Goal: Information Seeking & Learning: Learn about a topic

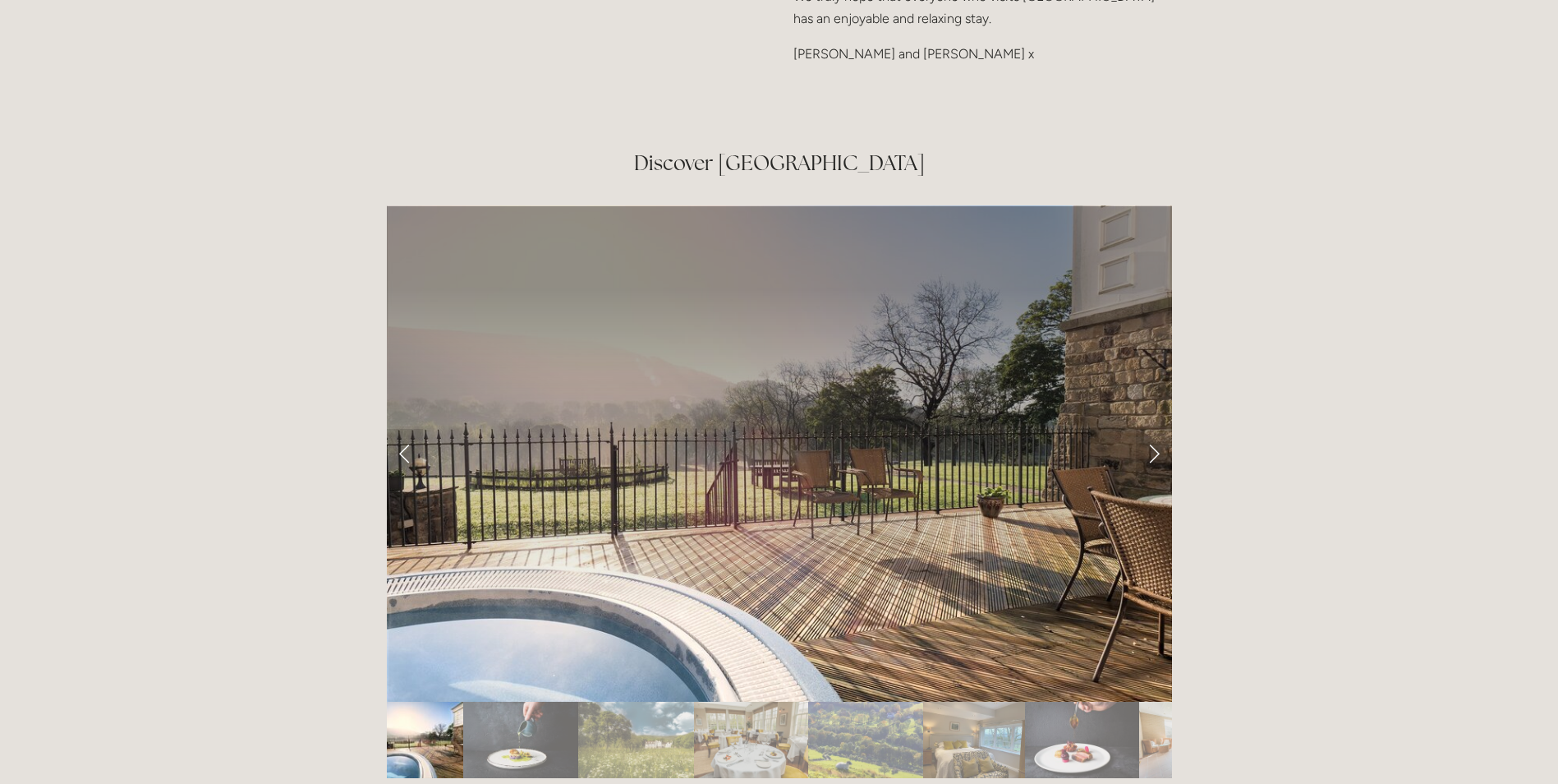
scroll to position [2710, 0]
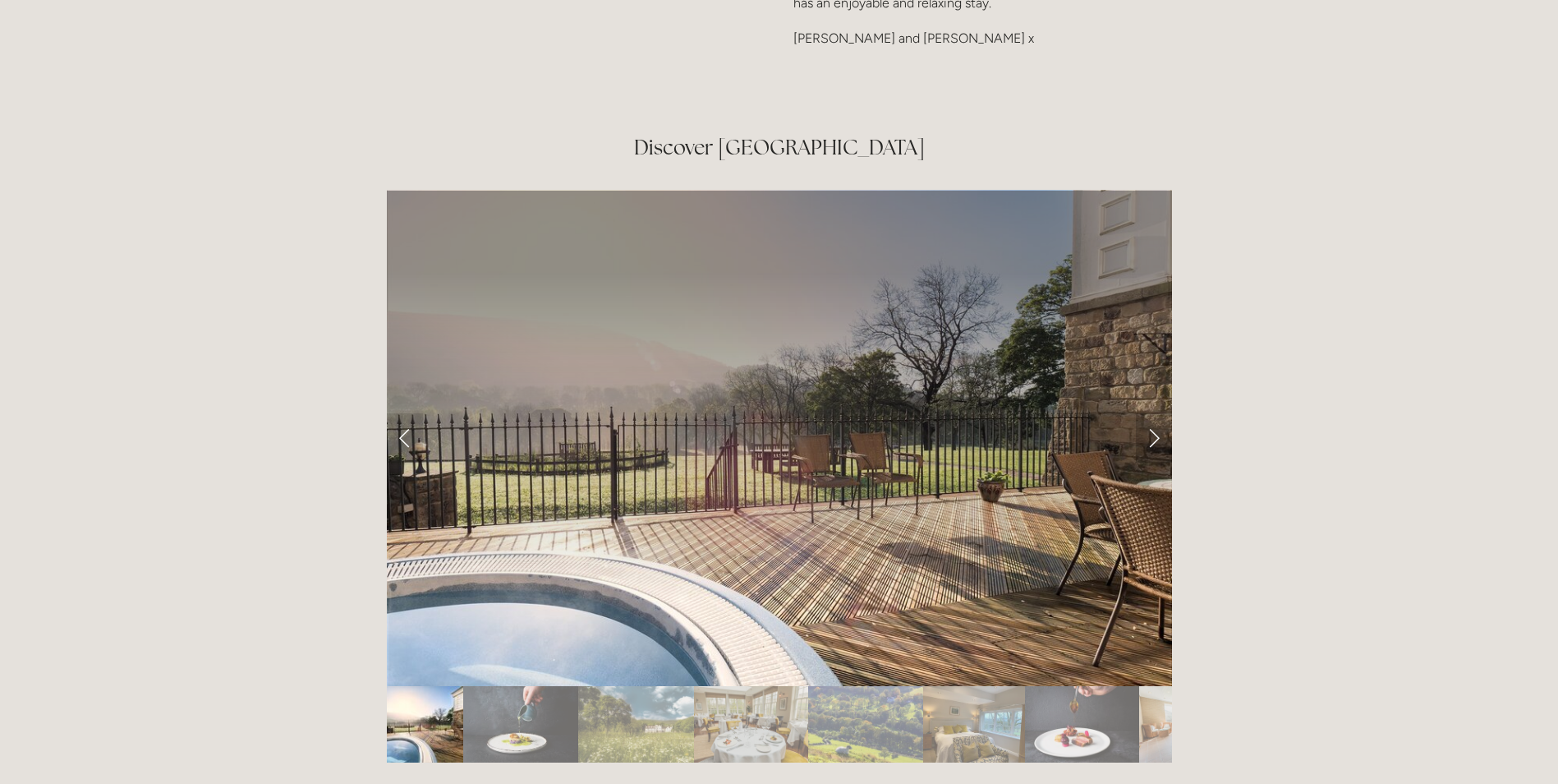
click at [1152, 413] on link "Next Slide" at bounding box center [1153, 437] width 36 height 49
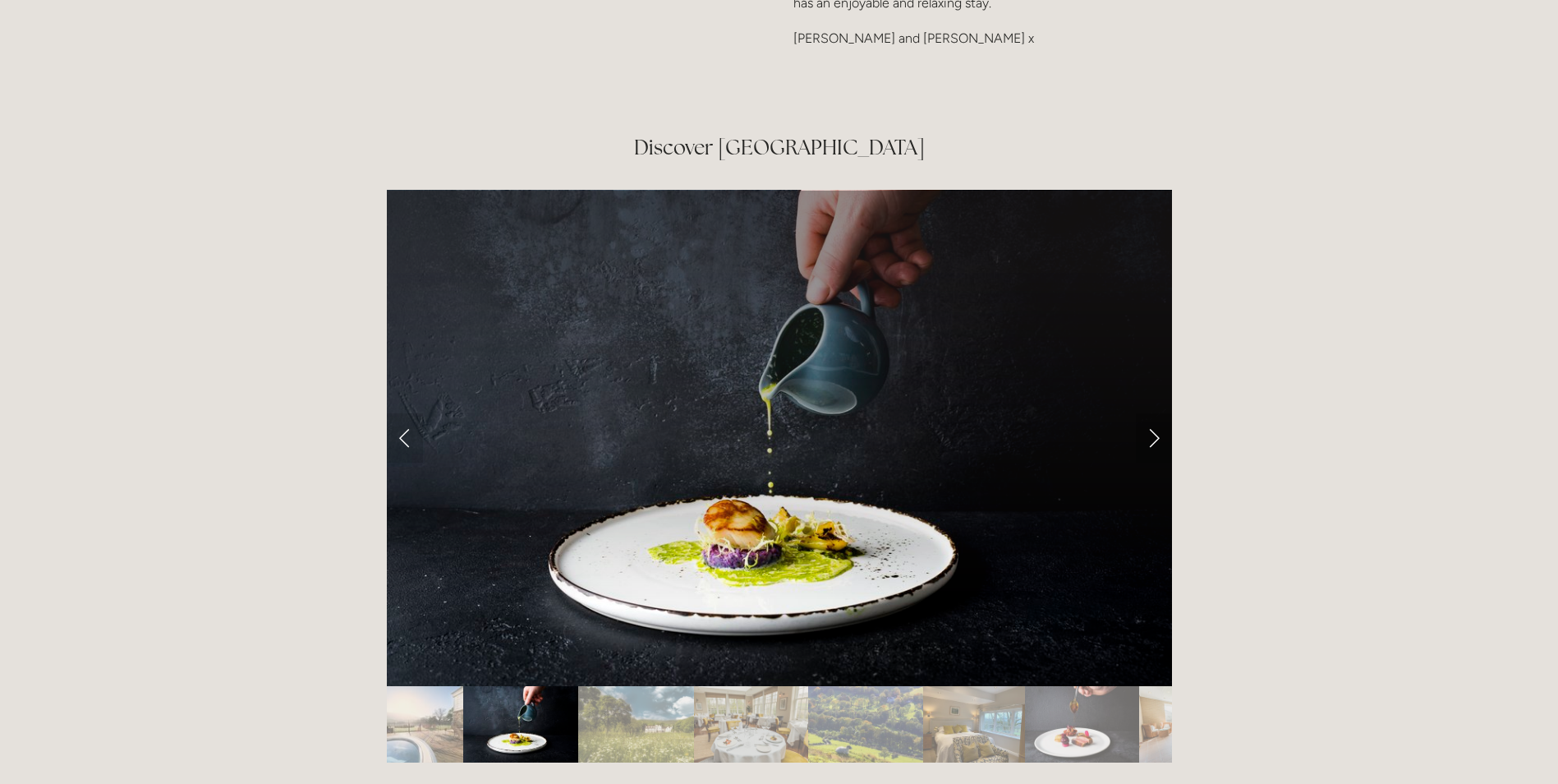
click at [1151, 413] on link "Next Slide" at bounding box center [1153, 437] width 36 height 49
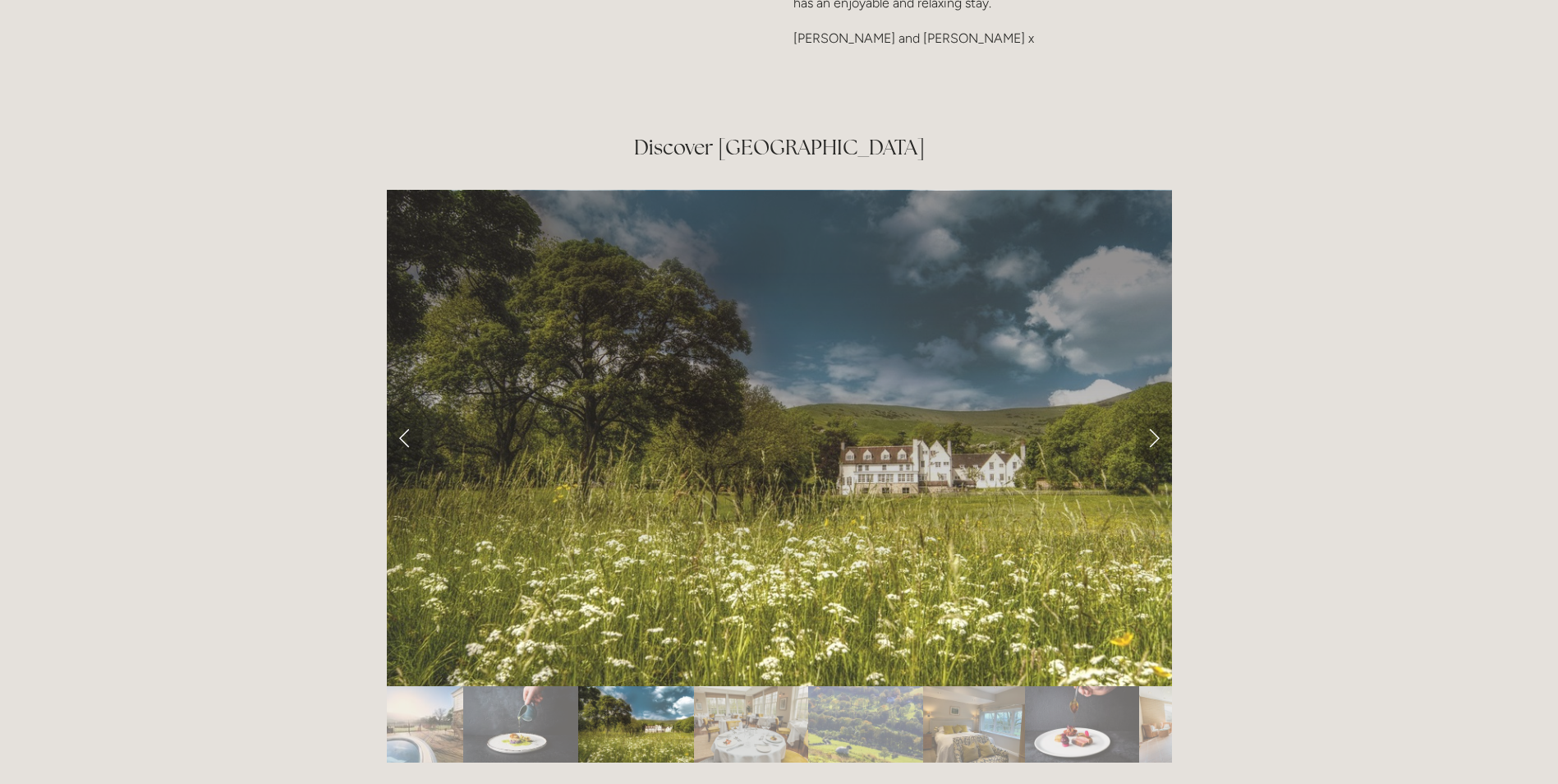
click at [1152, 413] on link "Next Slide" at bounding box center [1153, 437] width 36 height 49
click at [1154, 413] on link "Next Slide" at bounding box center [1153, 437] width 36 height 49
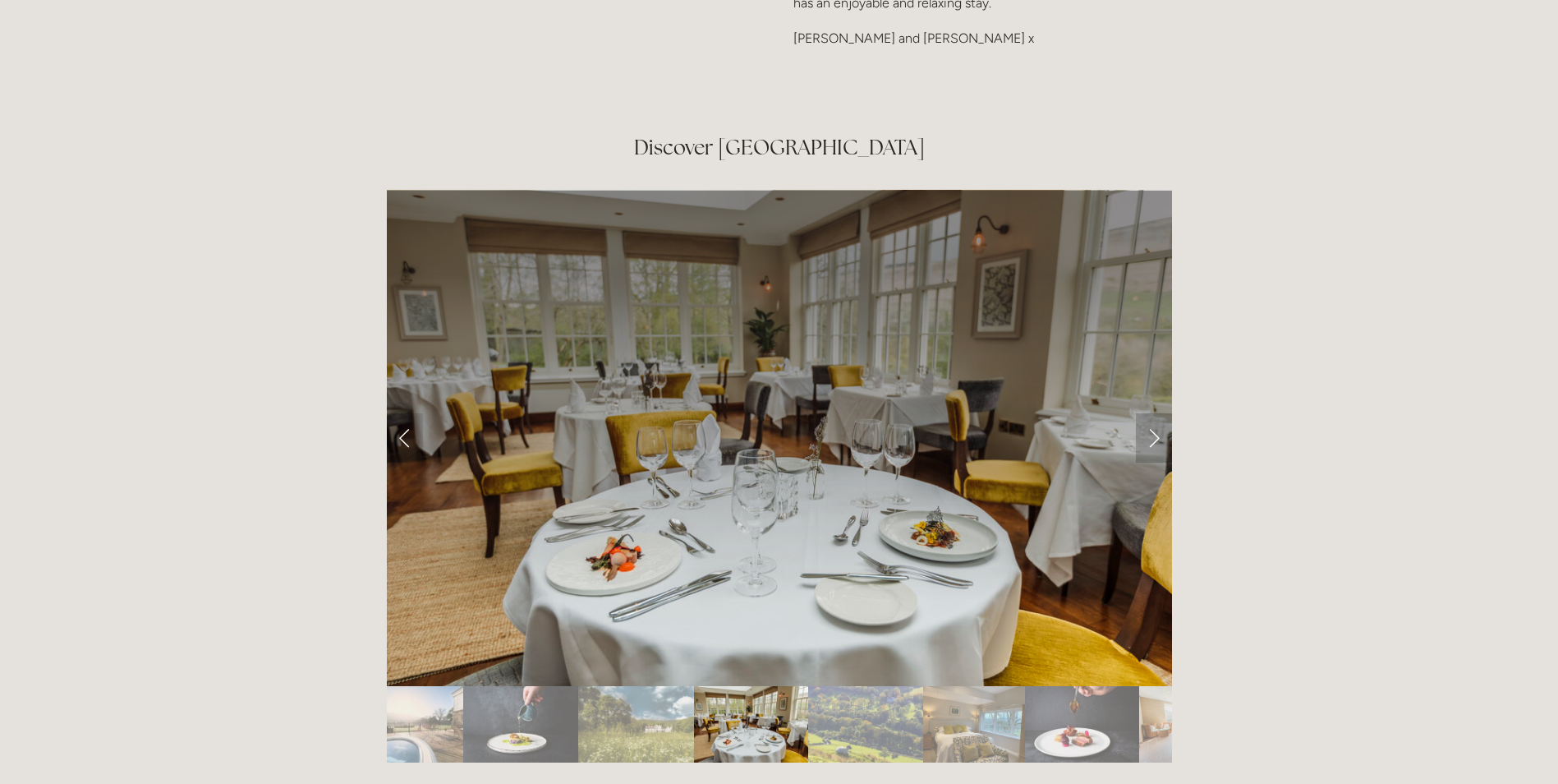
click at [1157, 413] on link "Next Slide" at bounding box center [1153, 437] width 36 height 49
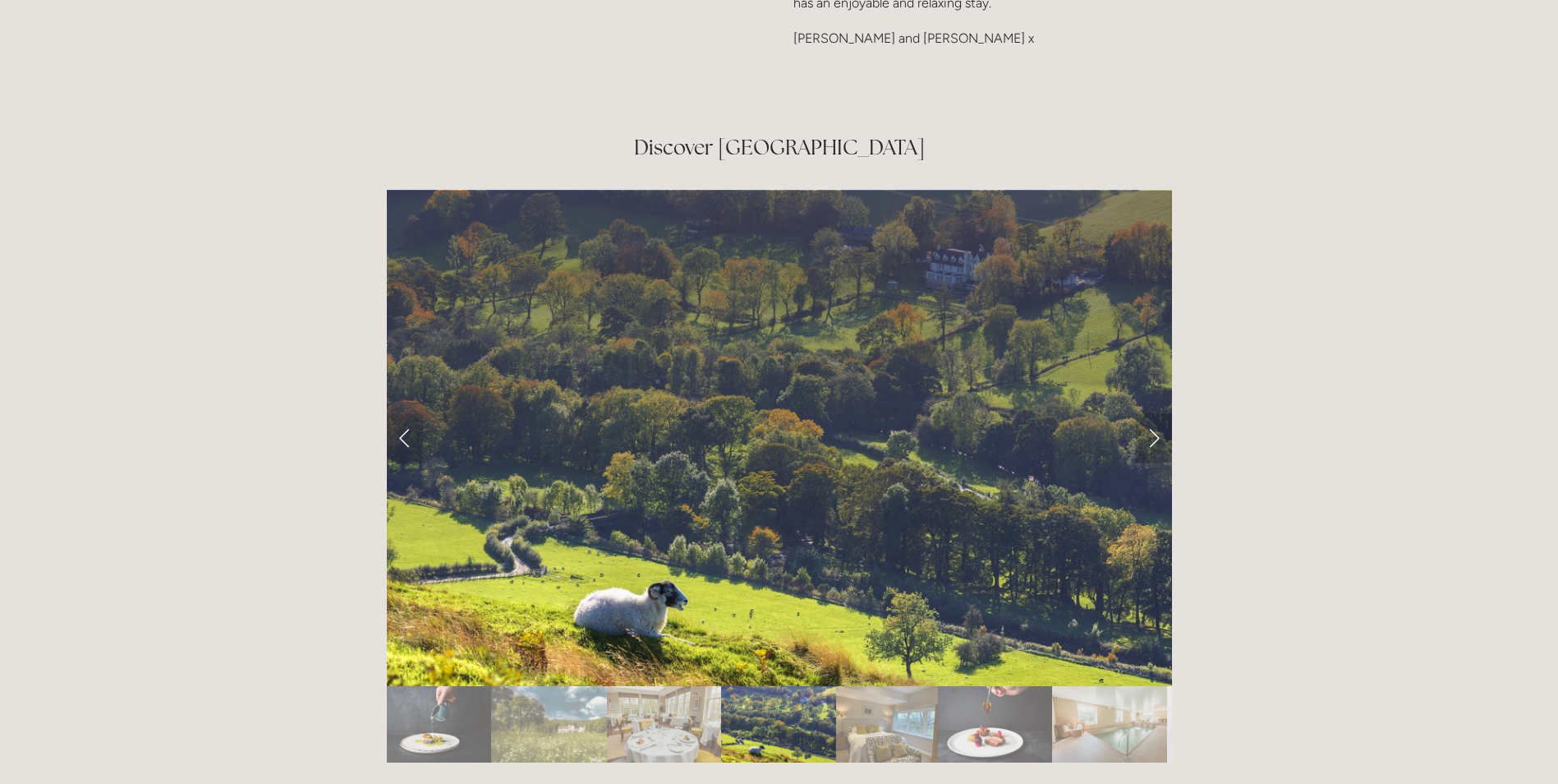
click at [1156, 413] on link "Next Slide" at bounding box center [1153, 437] width 36 height 49
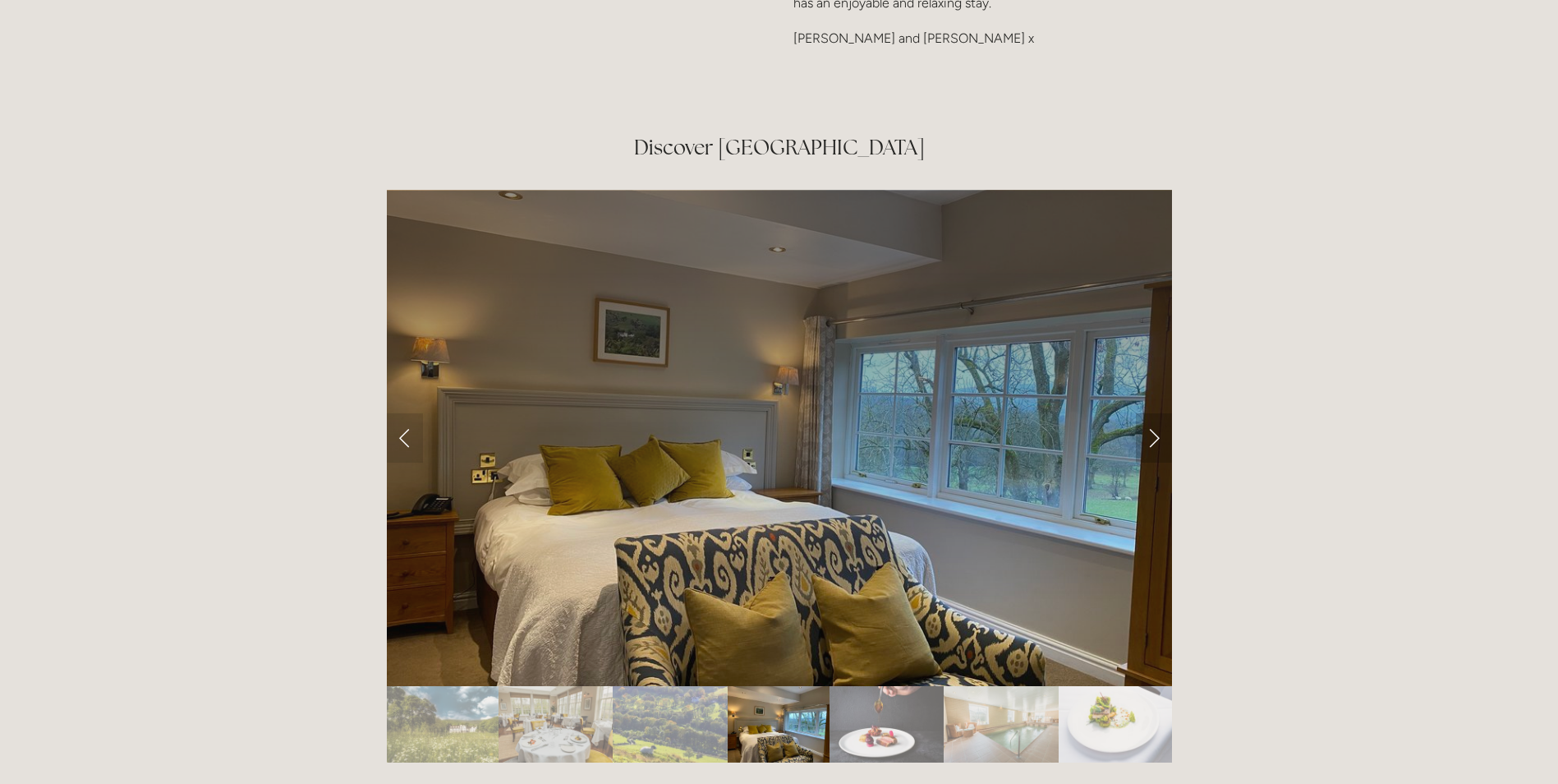
click at [1156, 413] on link "Next Slide" at bounding box center [1153, 437] width 36 height 49
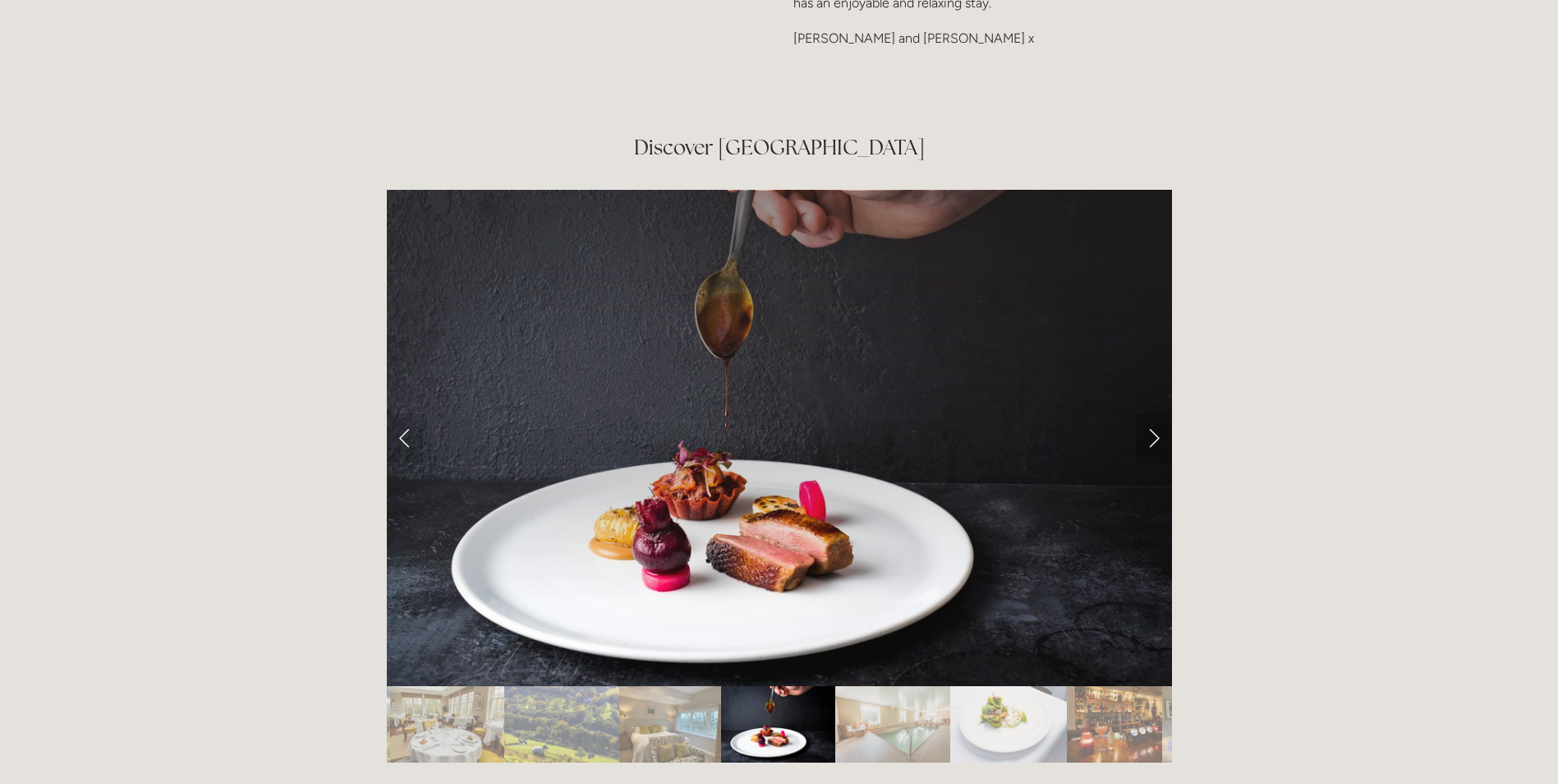
click at [1156, 413] on link "Next Slide" at bounding box center [1153, 437] width 36 height 49
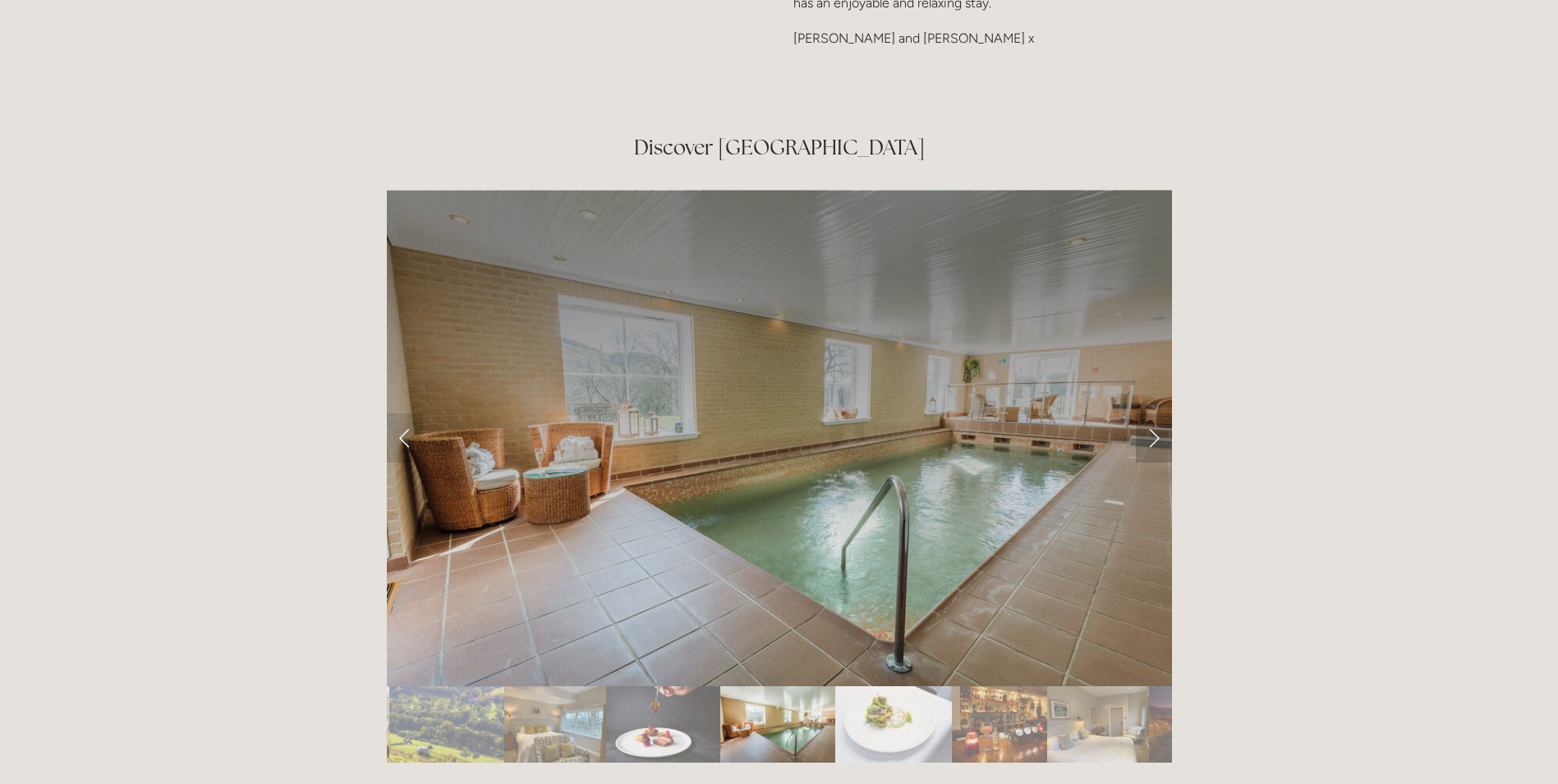
click at [1156, 413] on link "Next Slide" at bounding box center [1153, 437] width 36 height 49
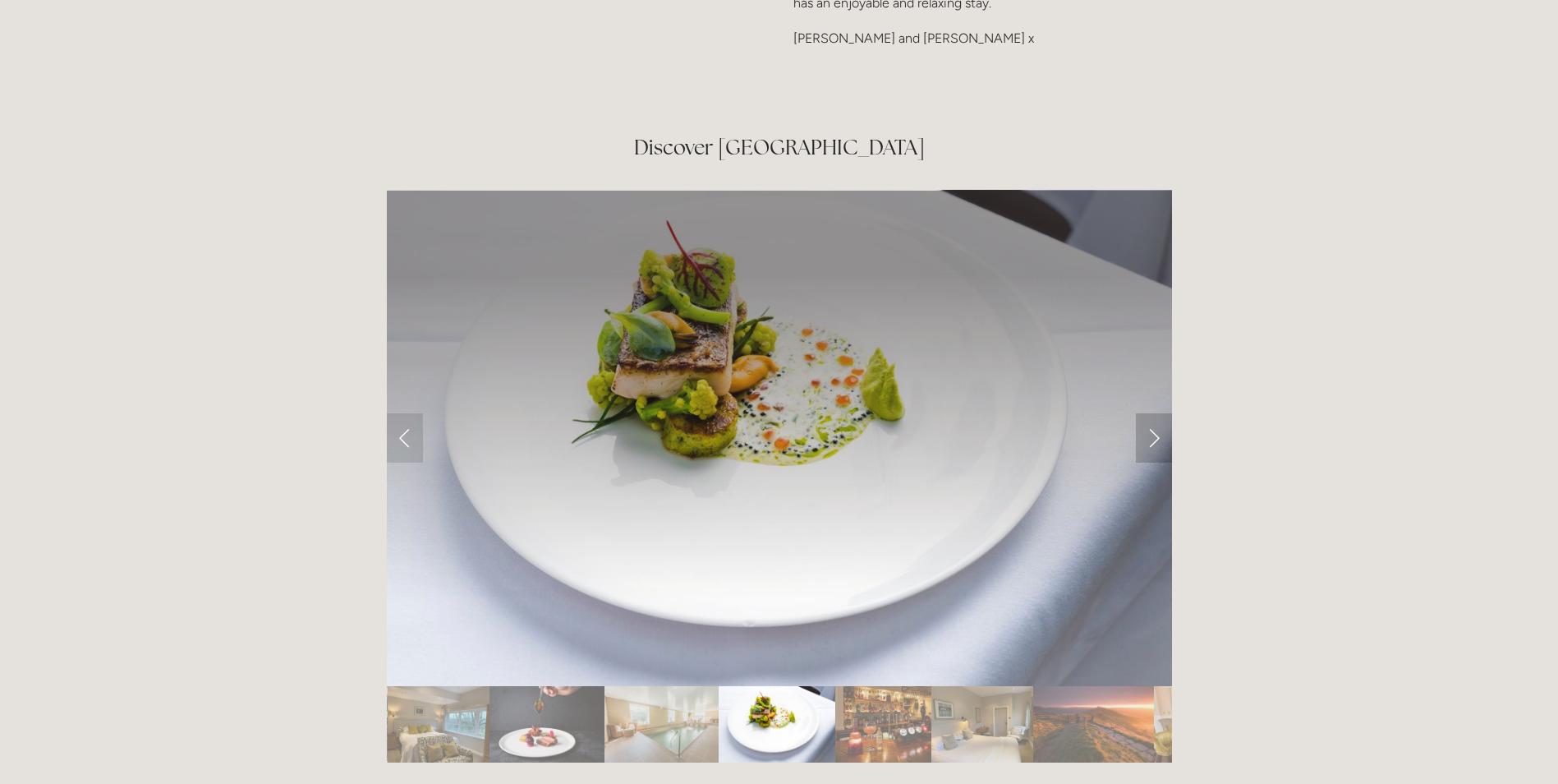
click at [1156, 413] on link "Next Slide" at bounding box center [1153, 437] width 36 height 49
click at [1152, 413] on link "Next Slide" at bounding box center [1153, 437] width 36 height 49
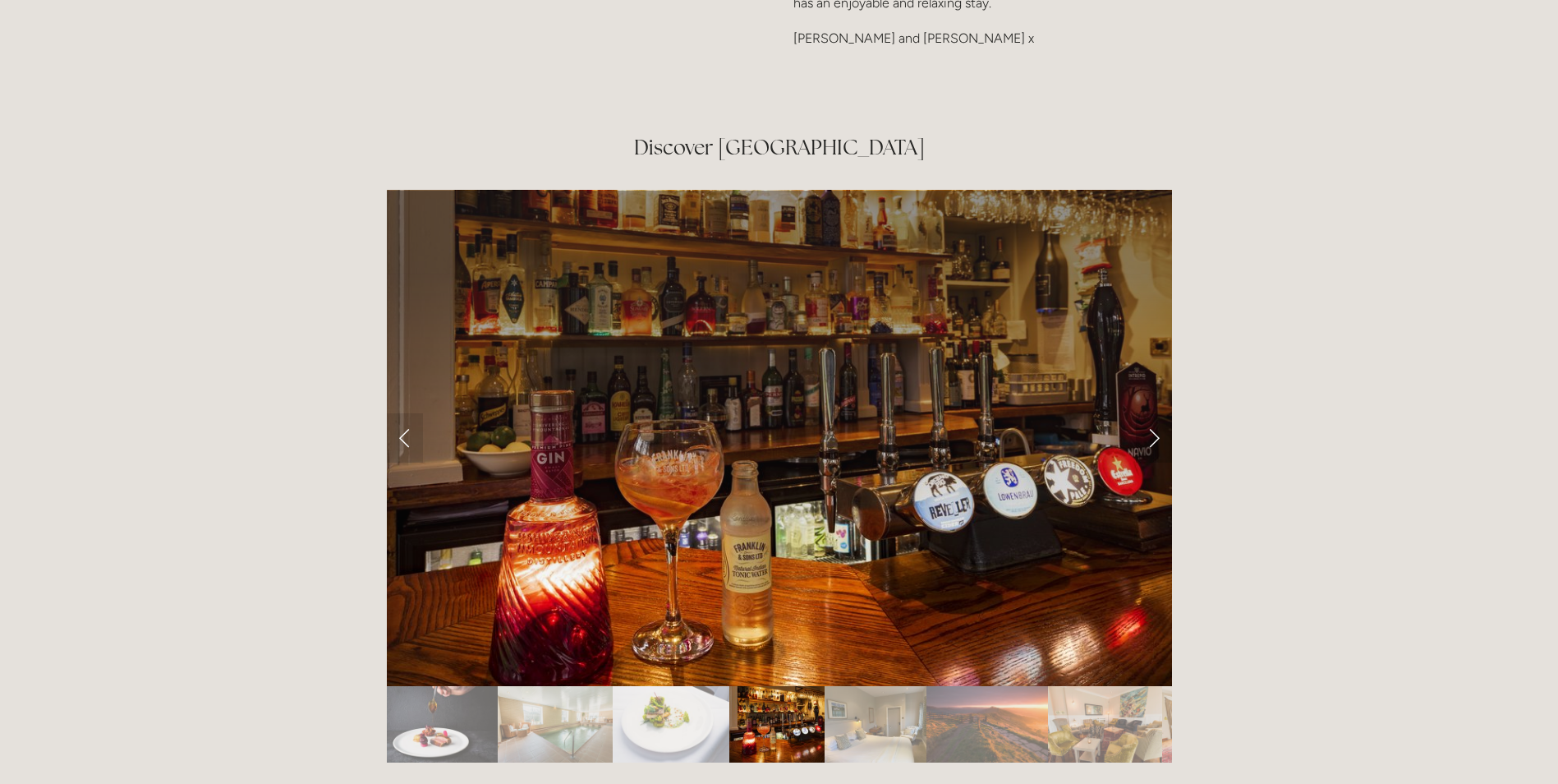
click at [1153, 413] on link "Next Slide" at bounding box center [1153, 437] width 36 height 49
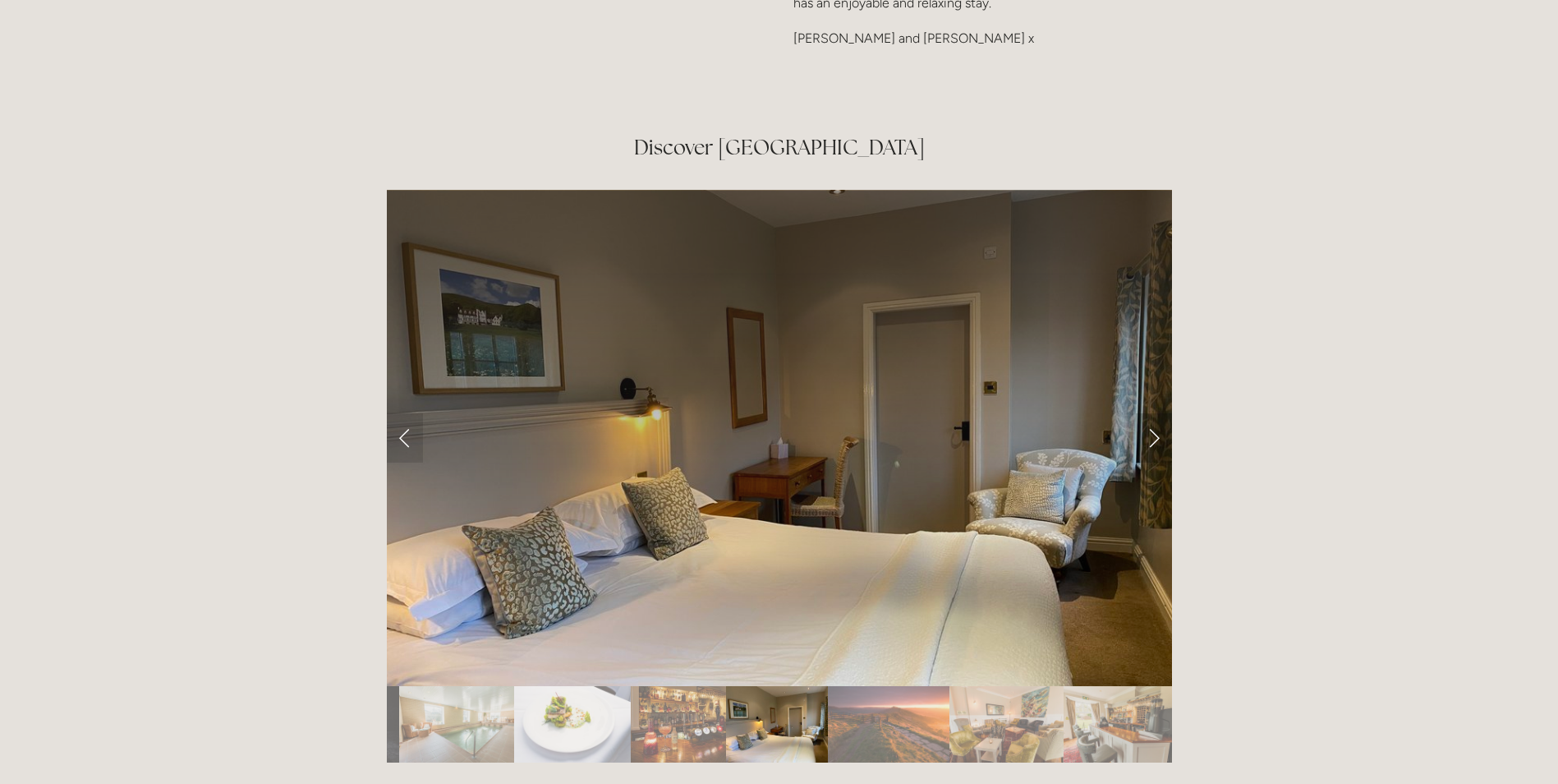
click at [1153, 413] on link "Next Slide" at bounding box center [1153, 437] width 36 height 49
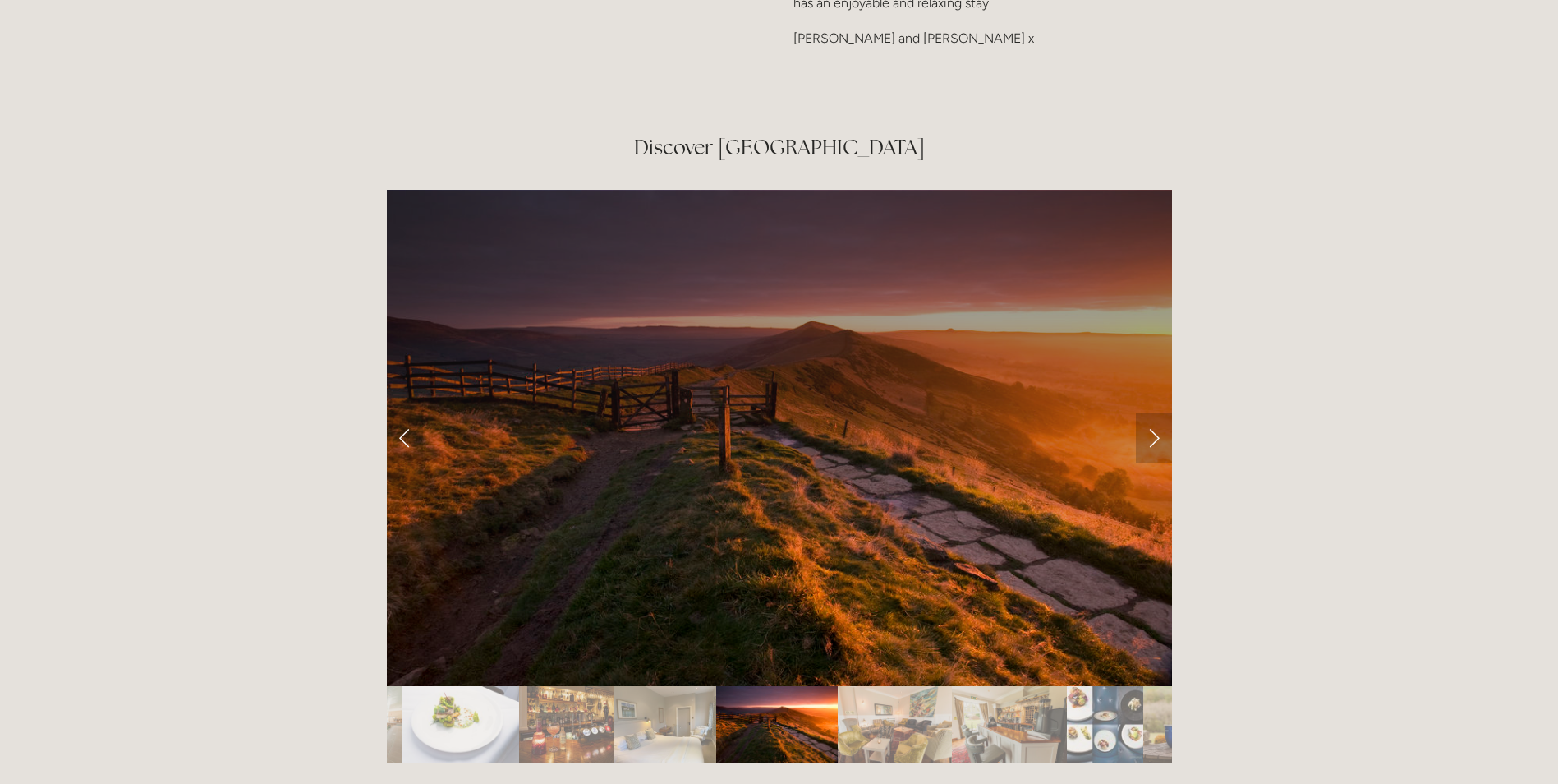
click at [1153, 413] on link "Next Slide" at bounding box center [1153, 437] width 36 height 49
click at [1155, 413] on link "Next Slide" at bounding box center [1153, 437] width 36 height 49
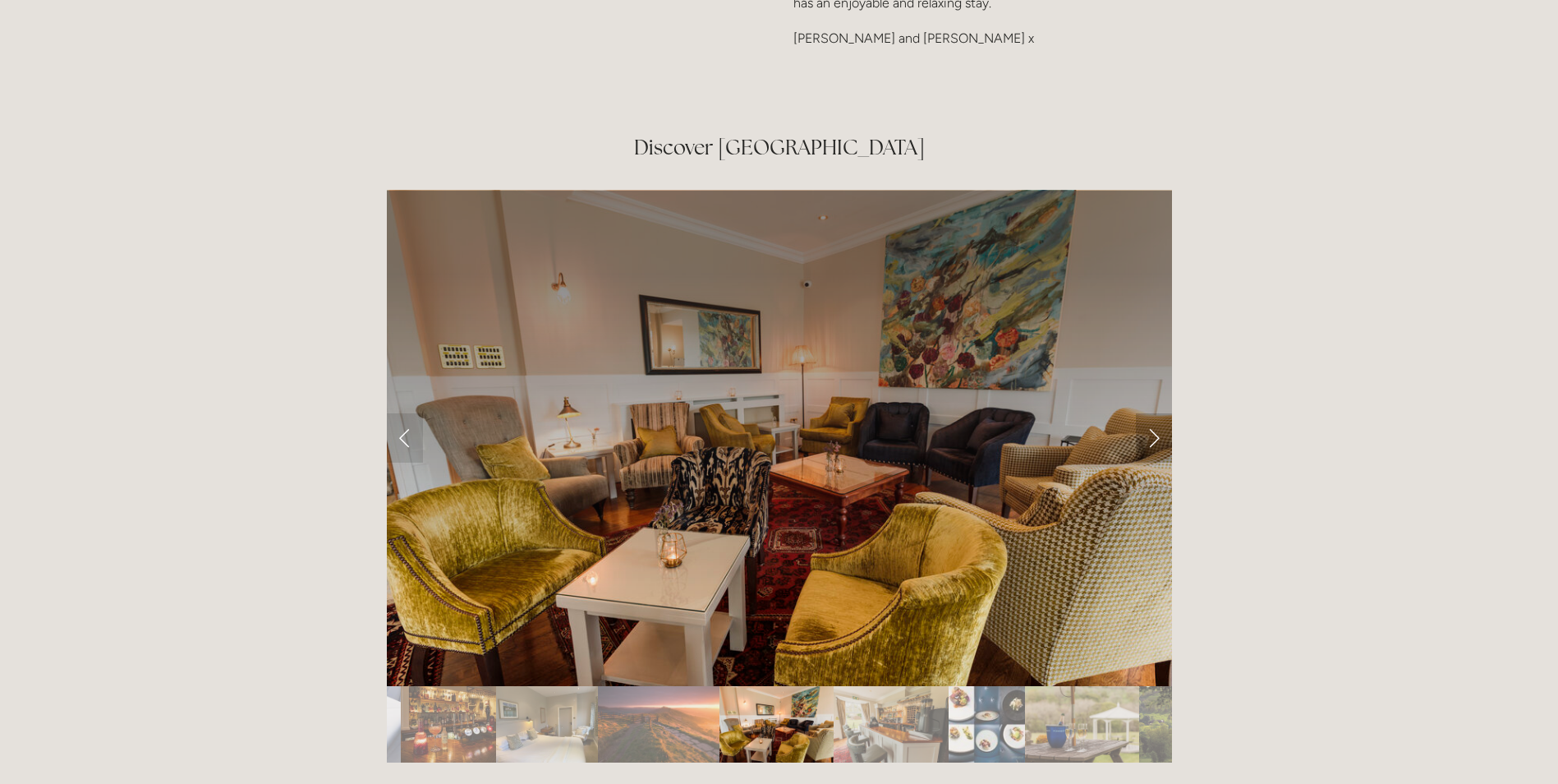
click at [1157, 413] on link "Next Slide" at bounding box center [1153, 437] width 36 height 49
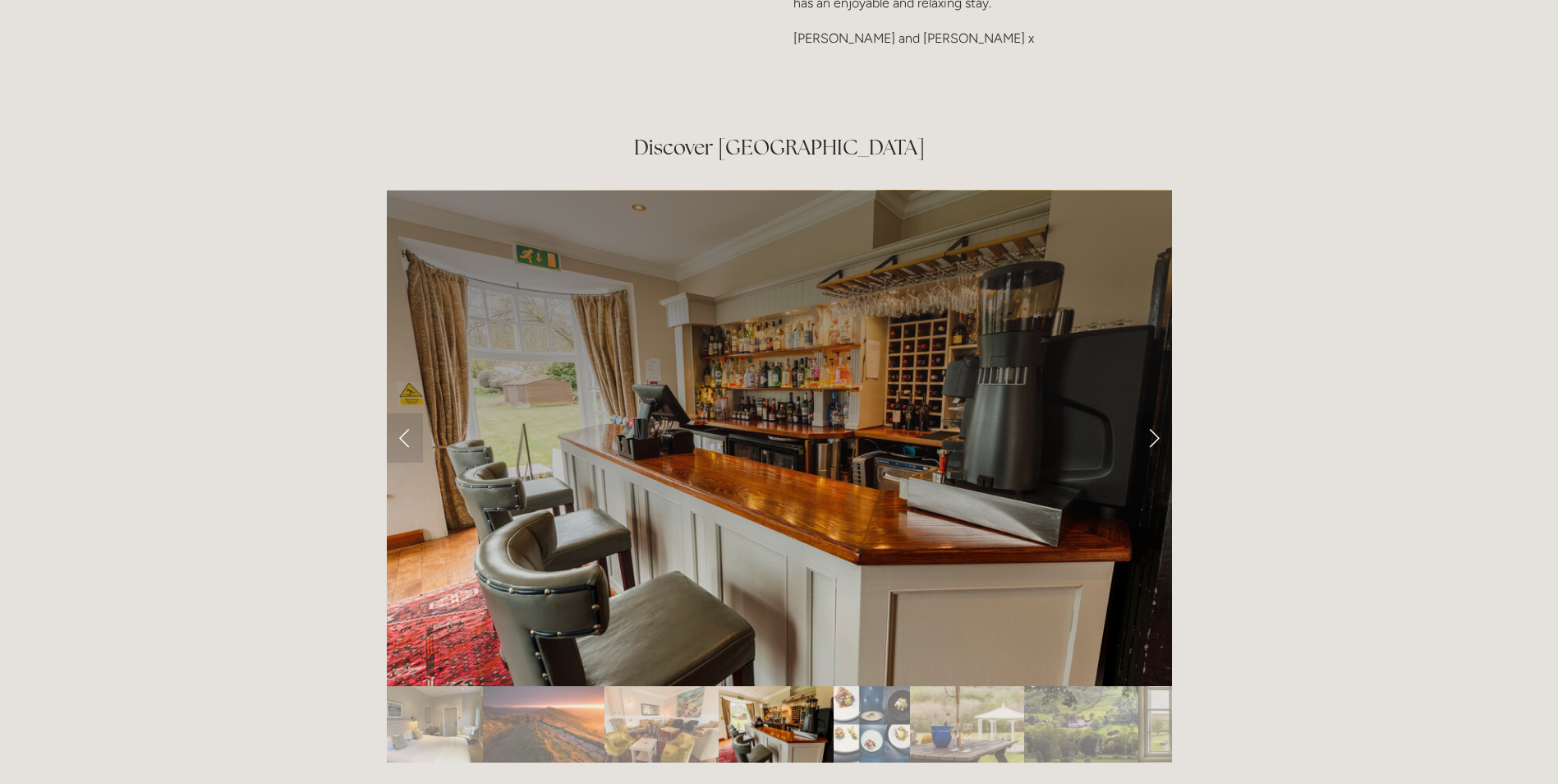
click at [1157, 413] on link "Next Slide" at bounding box center [1153, 437] width 36 height 49
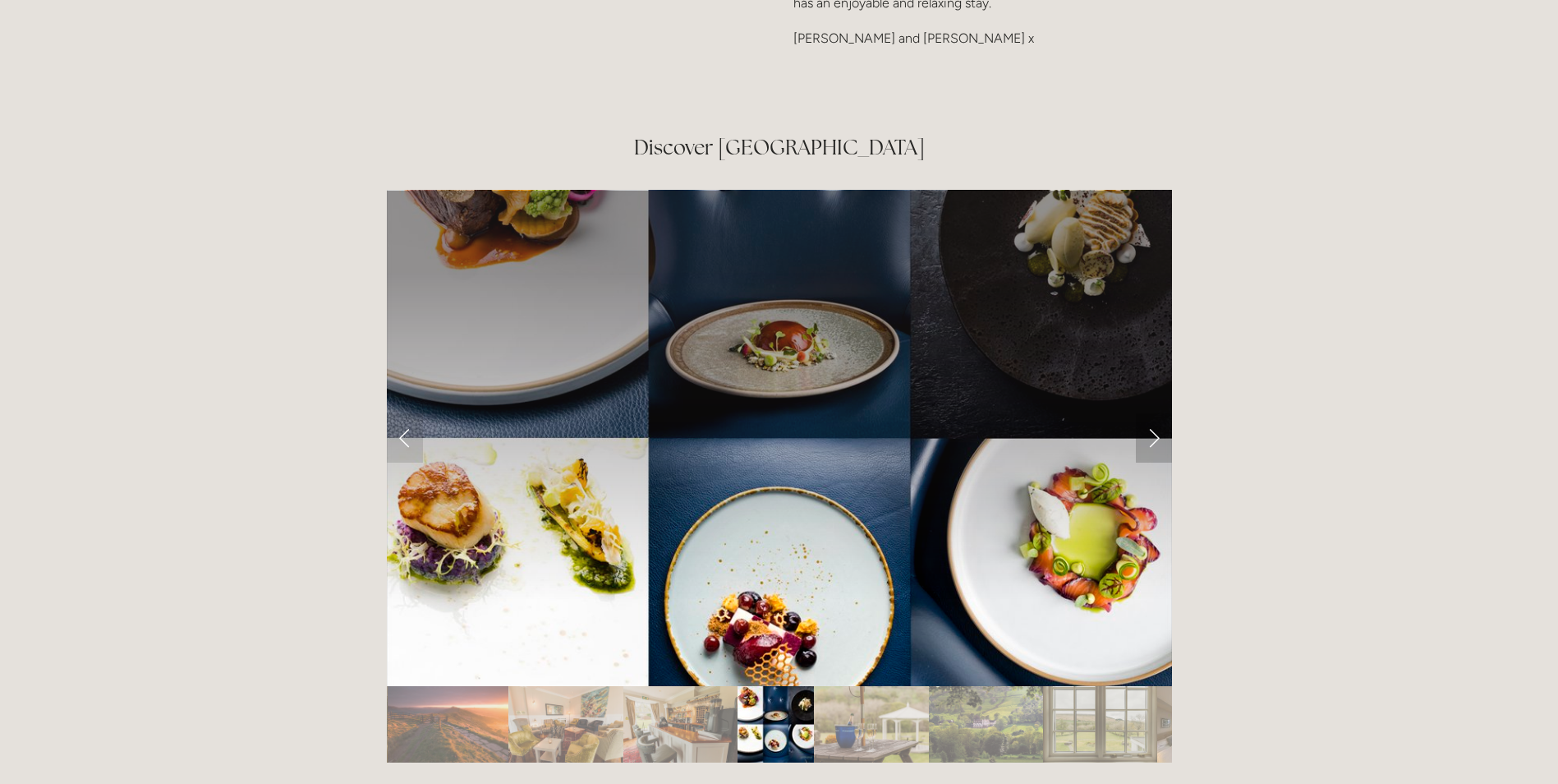
click at [1157, 413] on link "Next Slide" at bounding box center [1153, 437] width 36 height 49
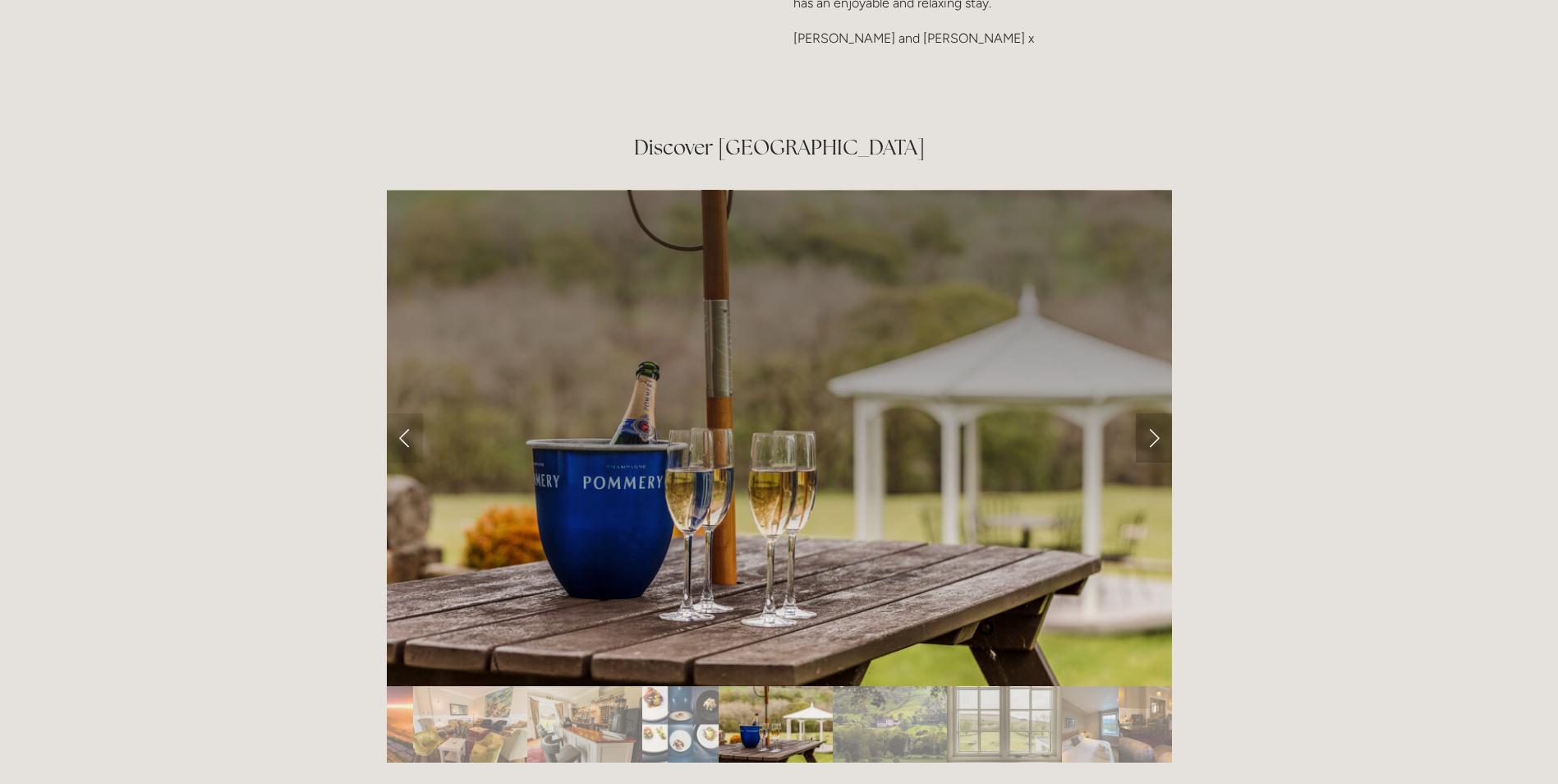
click at [1157, 413] on link "Next Slide" at bounding box center [1153, 437] width 36 height 49
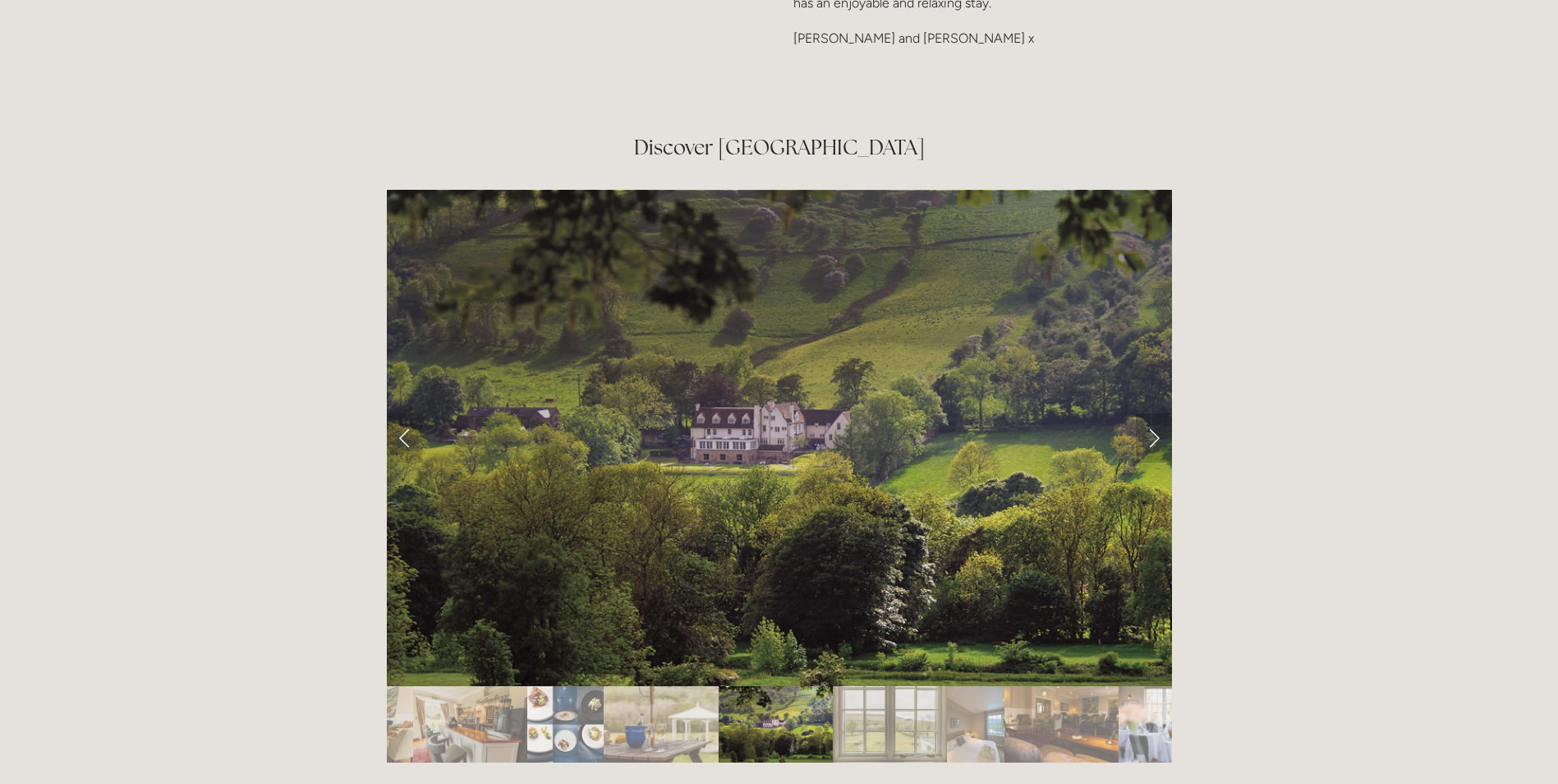
click at [1157, 413] on link "Next Slide" at bounding box center [1153, 437] width 36 height 49
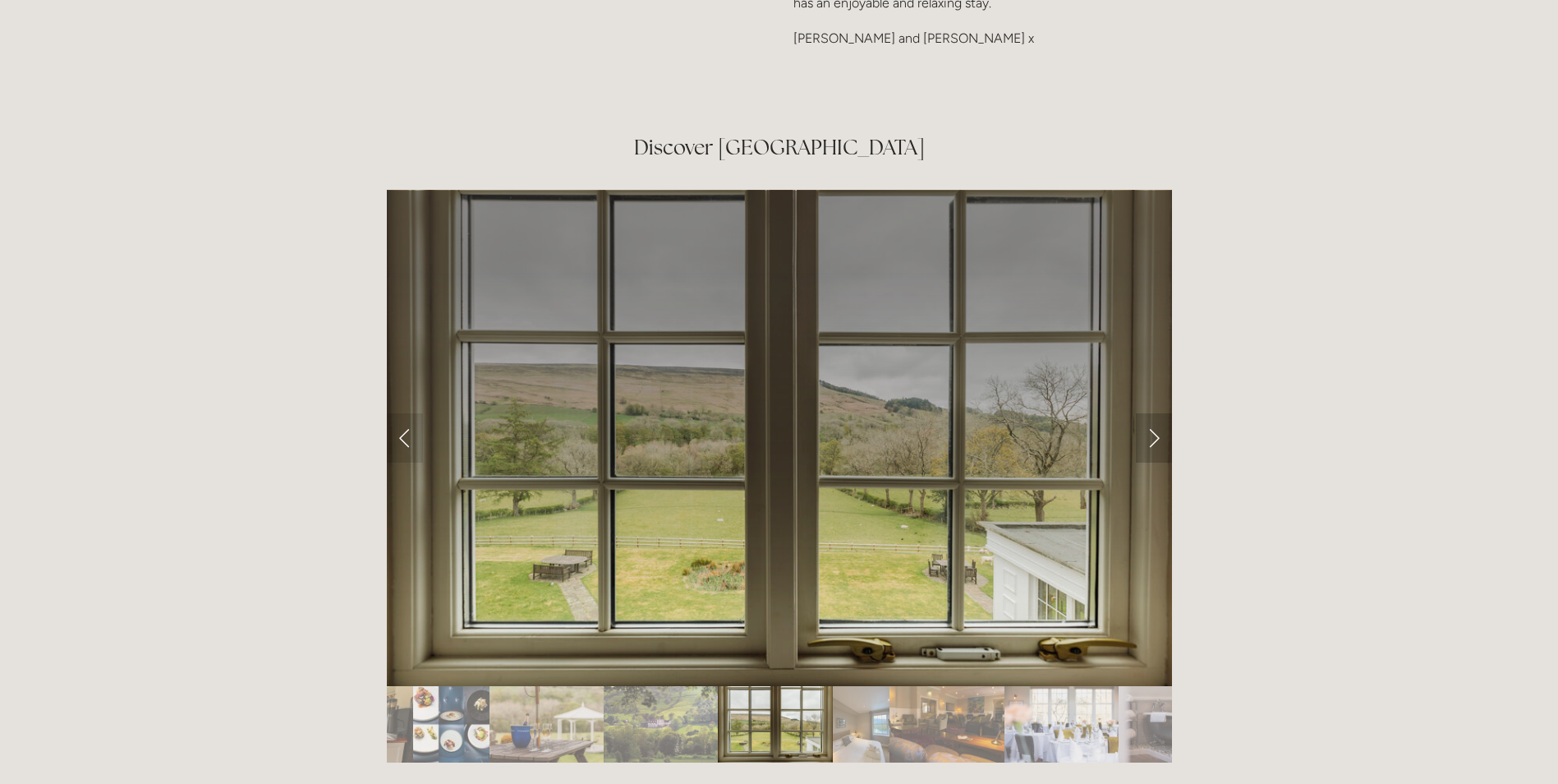
click at [1157, 413] on link "Next Slide" at bounding box center [1153, 437] width 36 height 49
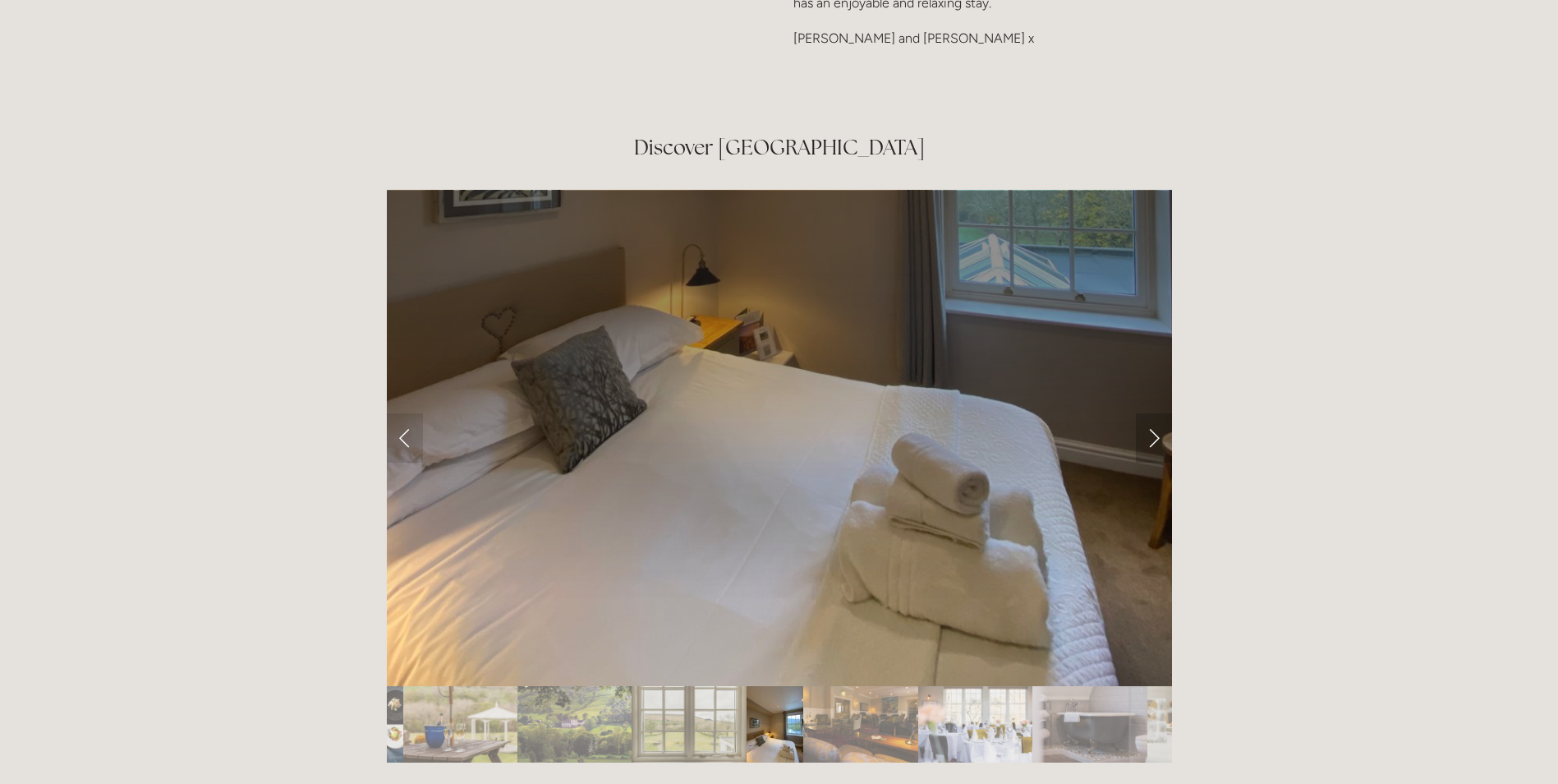
click at [1157, 413] on link "Next Slide" at bounding box center [1153, 437] width 36 height 49
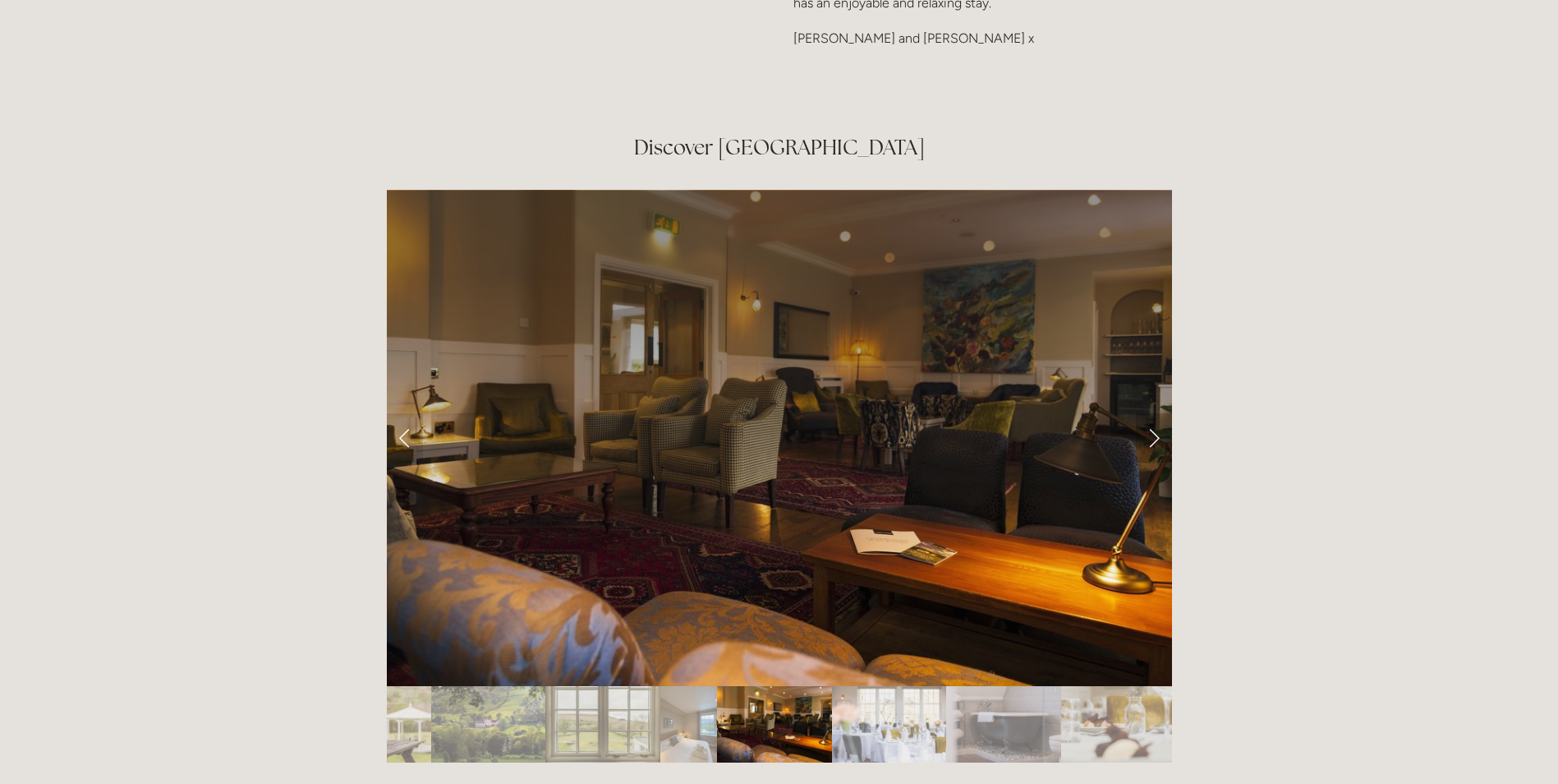
click at [1157, 413] on link "Next Slide" at bounding box center [1153, 437] width 36 height 49
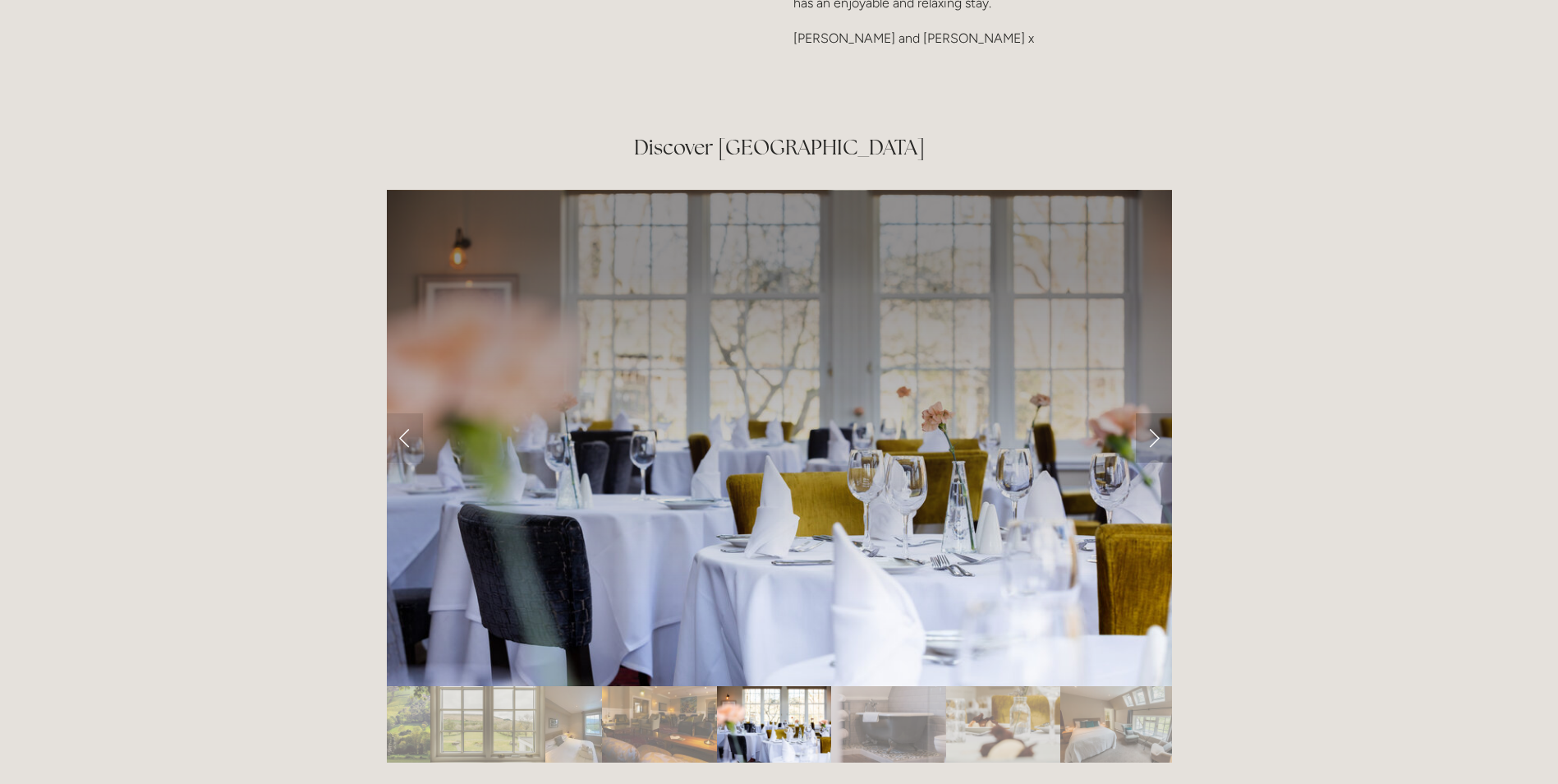
click at [1157, 413] on link "Next Slide" at bounding box center [1153, 437] width 36 height 49
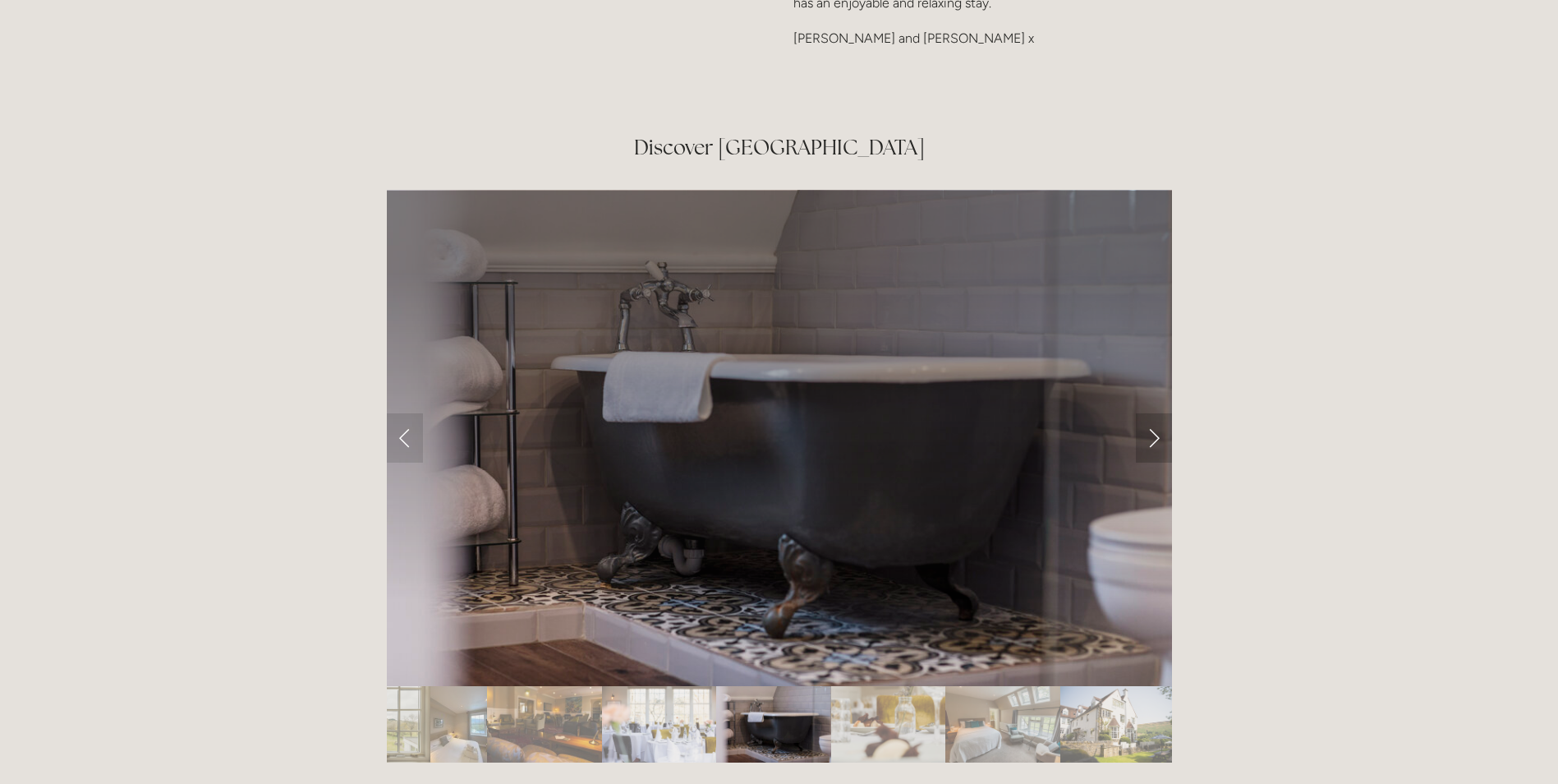
click at [1157, 413] on link "Next Slide" at bounding box center [1153, 437] width 36 height 49
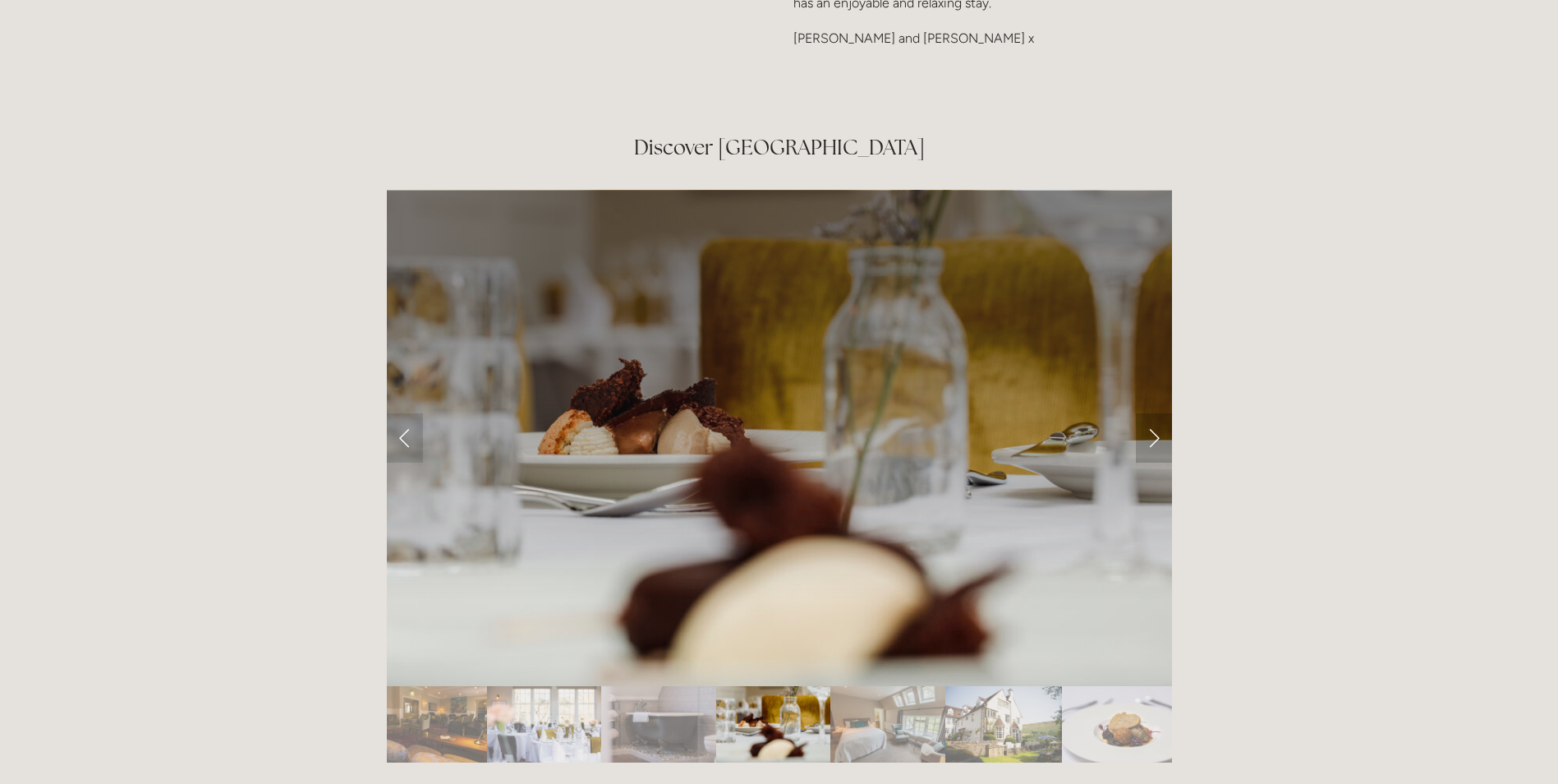
click at [1157, 413] on link "Next Slide" at bounding box center [1153, 437] width 36 height 49
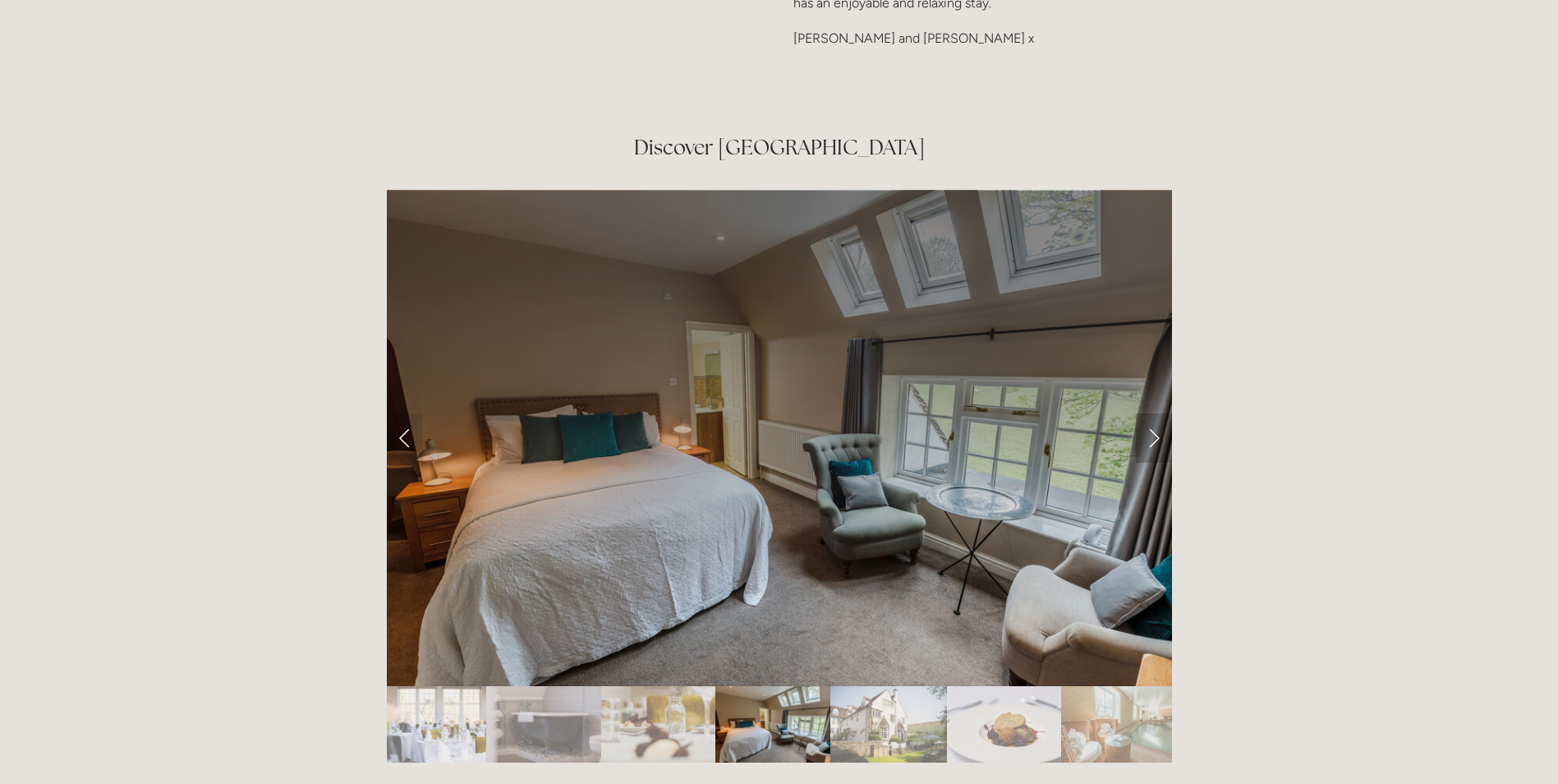
click at [1157, 413] on link "Next Slide" at bounding box center [1153, 437] width 36 height 49
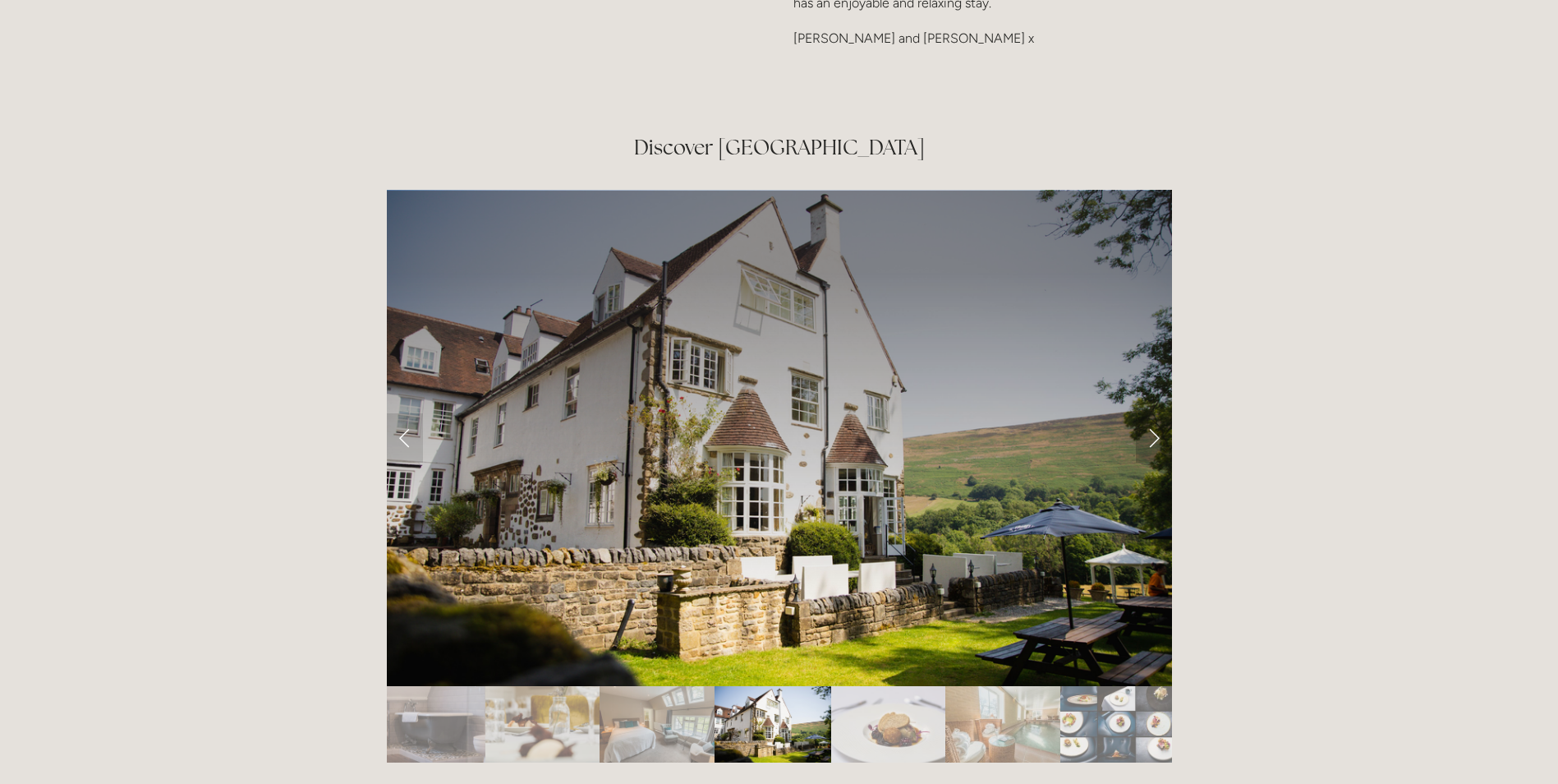
click at [1157, 413] on link "Next Slide" at bounding box center [1153, 437] width 36 height 49
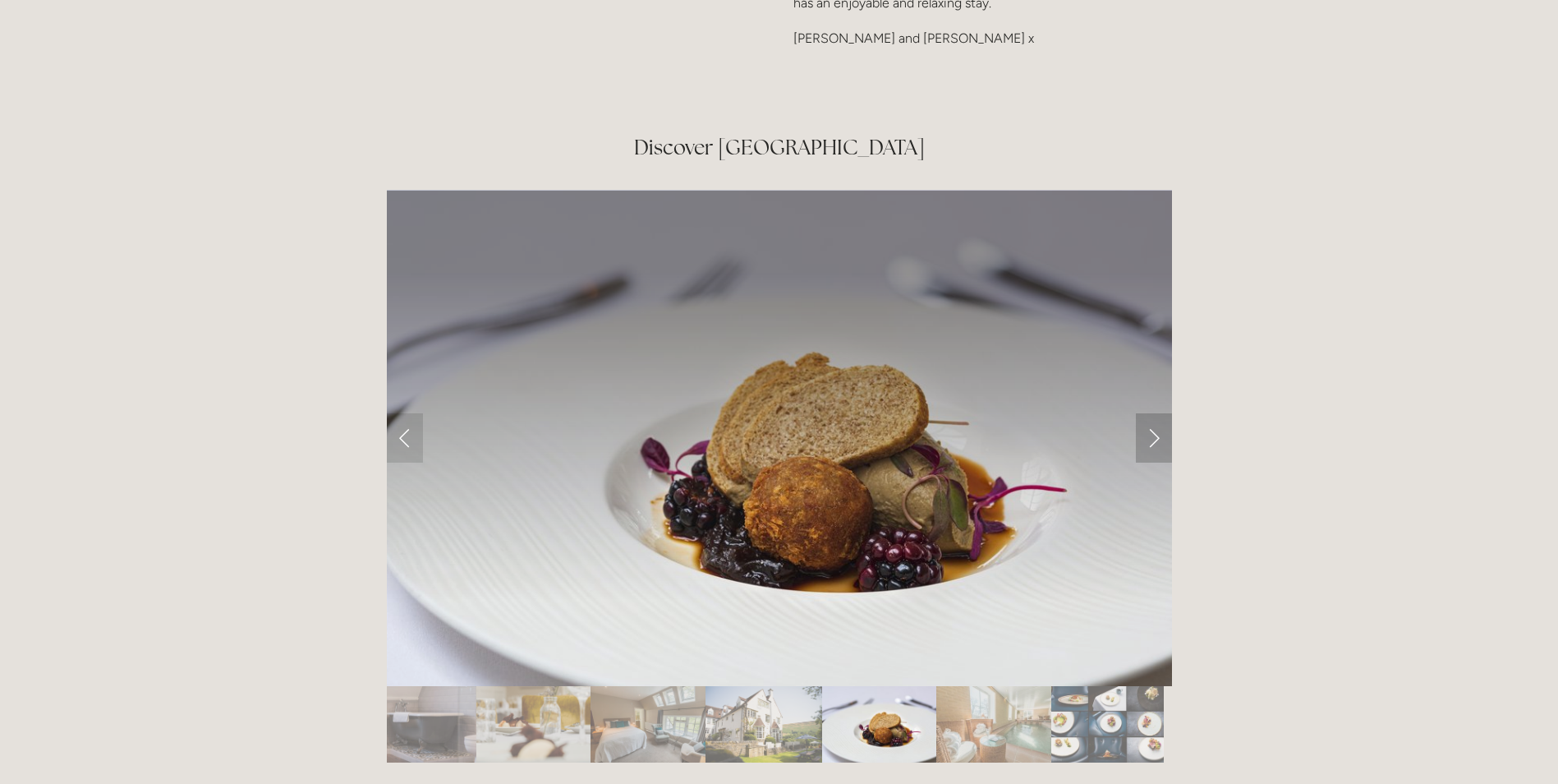
click at [1157, 413] on link "Next Slide" at bounding box center [1153, 437] width 36 height 49
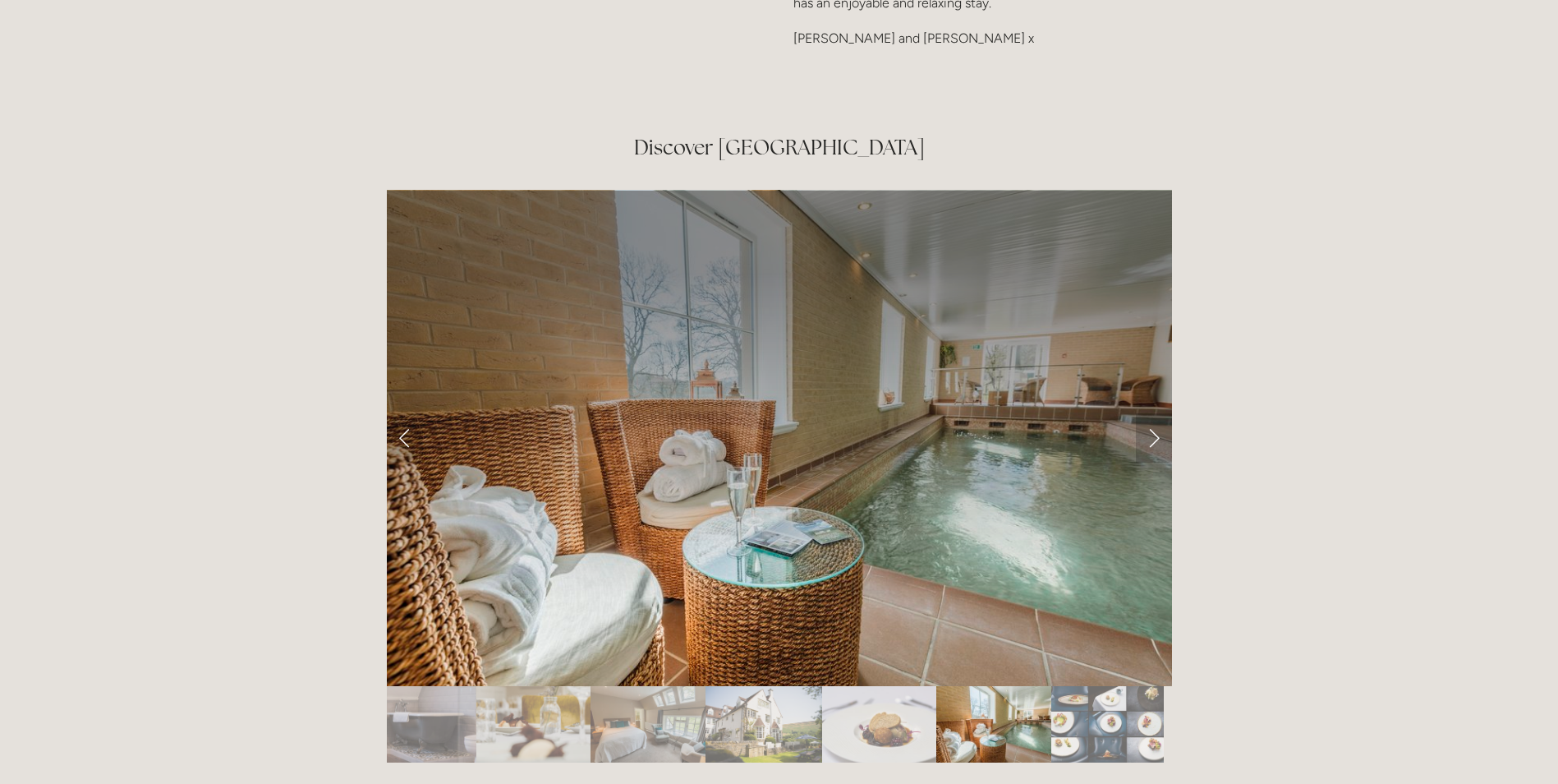
click at [1157, 413] on link "Next Slide" at bounding box center [1153, 437] width 36 height 49
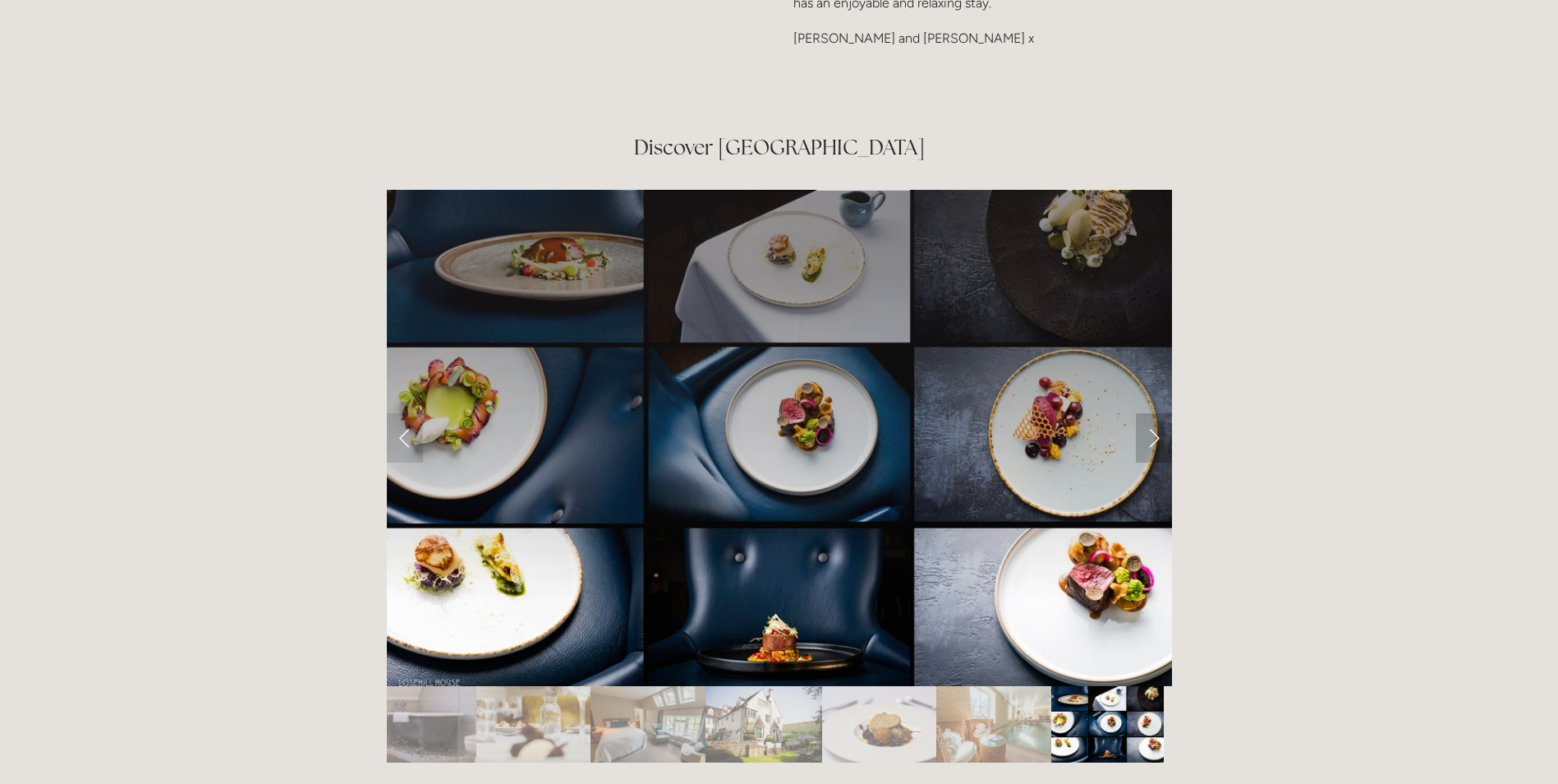
click at [1157, 413] on link "Next Slide" at bounding box center [1153, 437] width 36 height 49
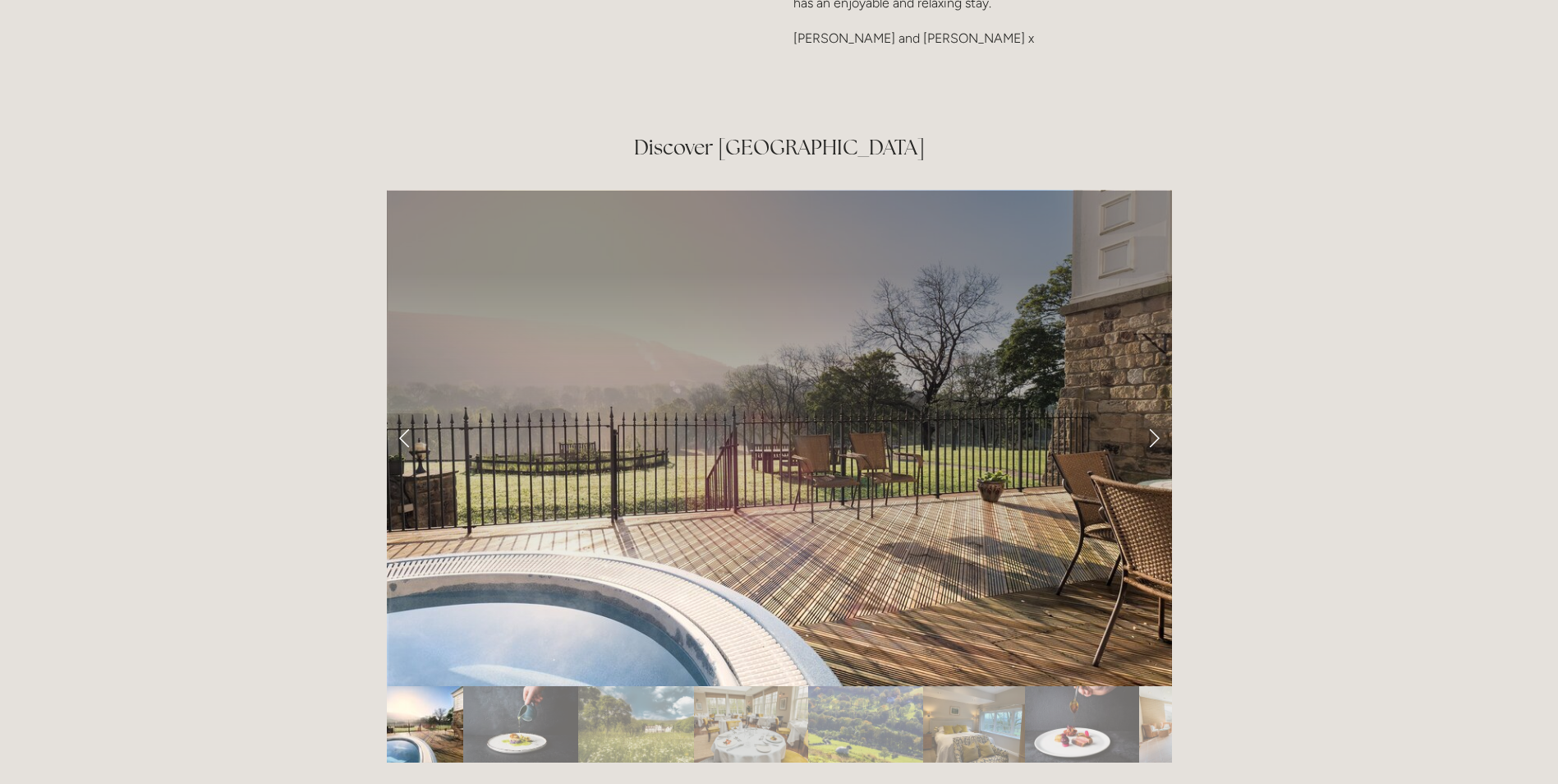
click at [1285, 352] on div "Rooms Rooms Your Stay Book a stay Offers Spa" at bounding box center [779, 160] width 1558 height 5739
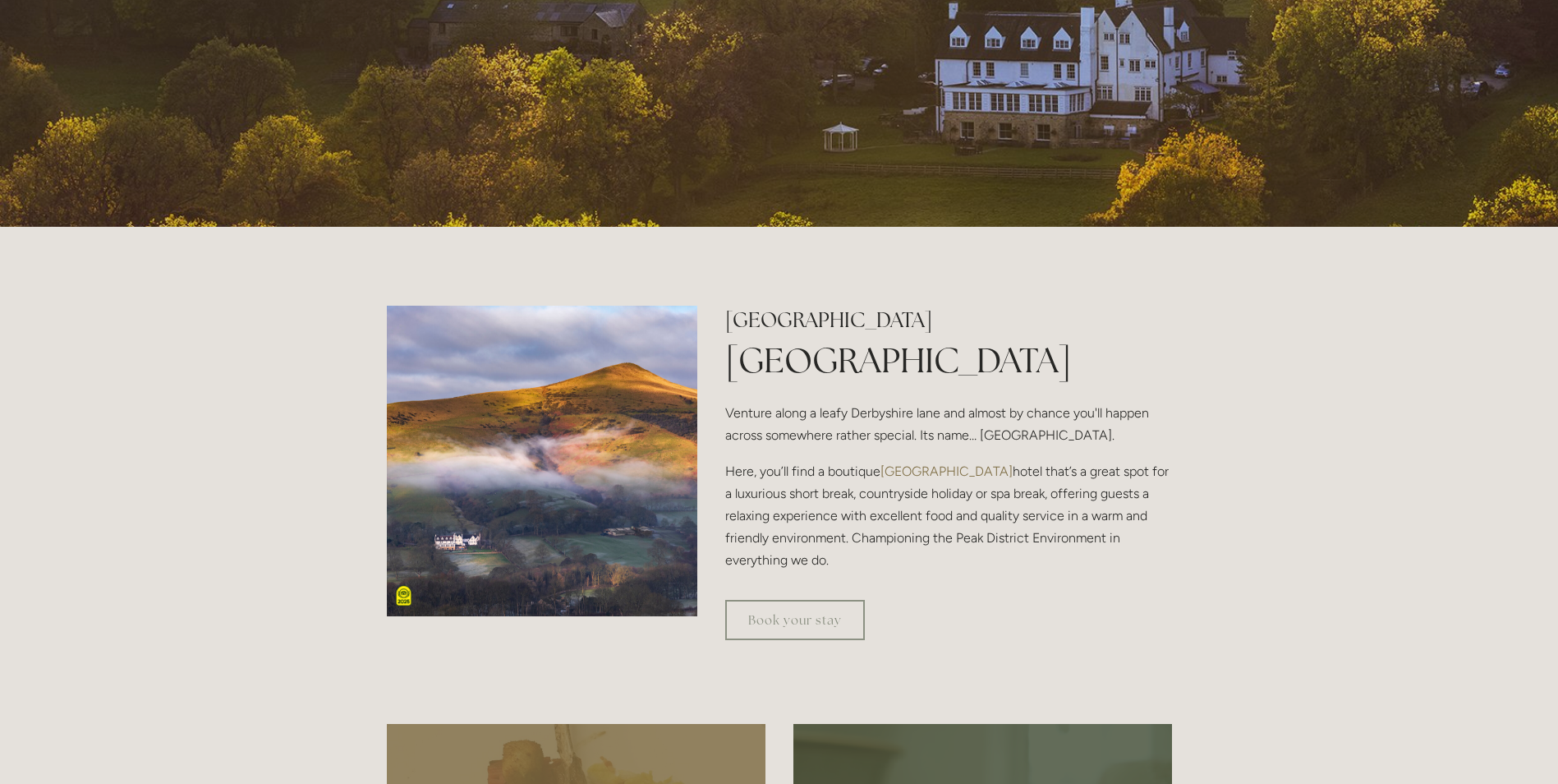
scroll to position [411, 0]
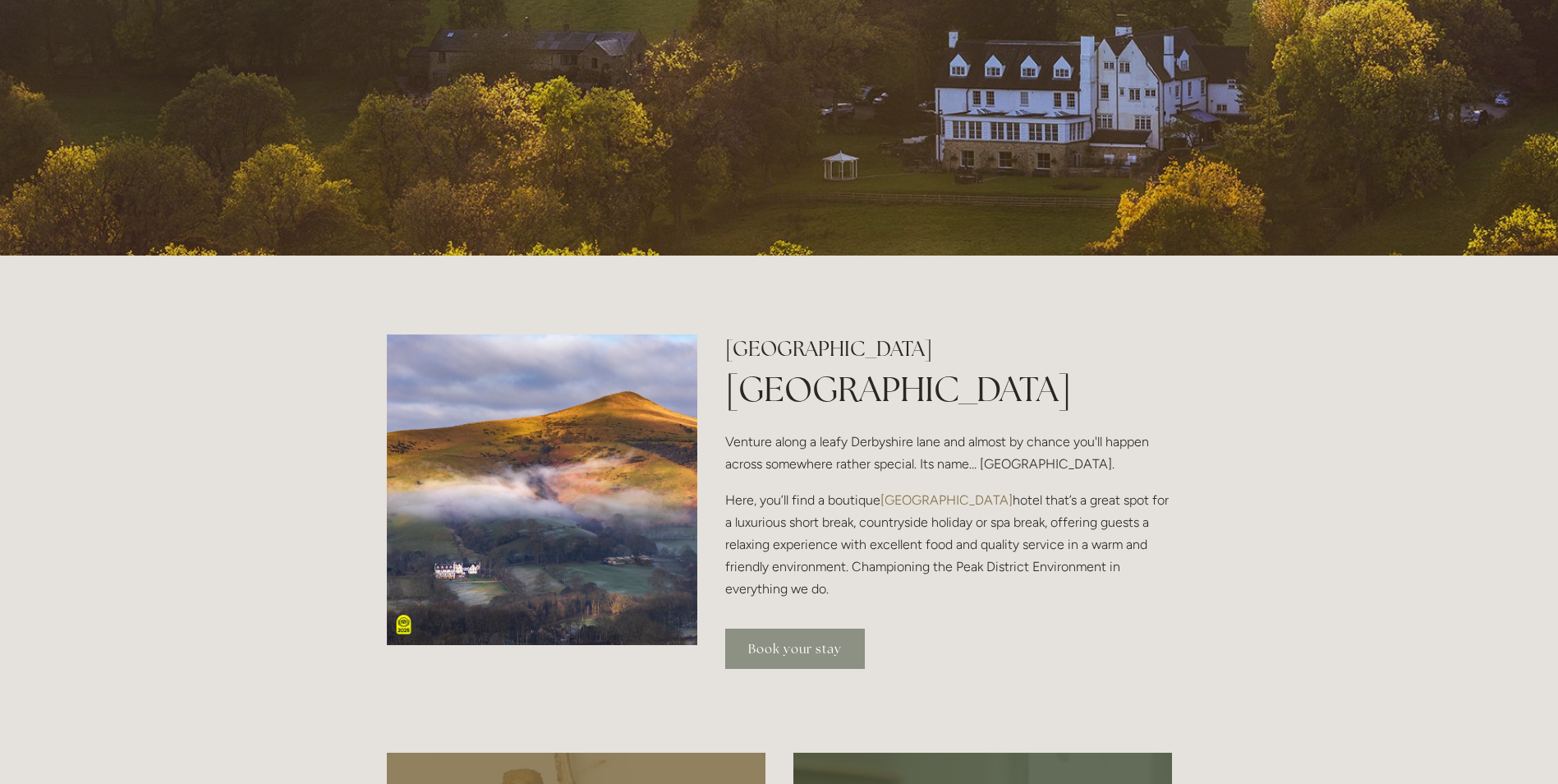
click at [799, 652] on link "Book your stay" at bounding box center [795, 648] width 139 height 40
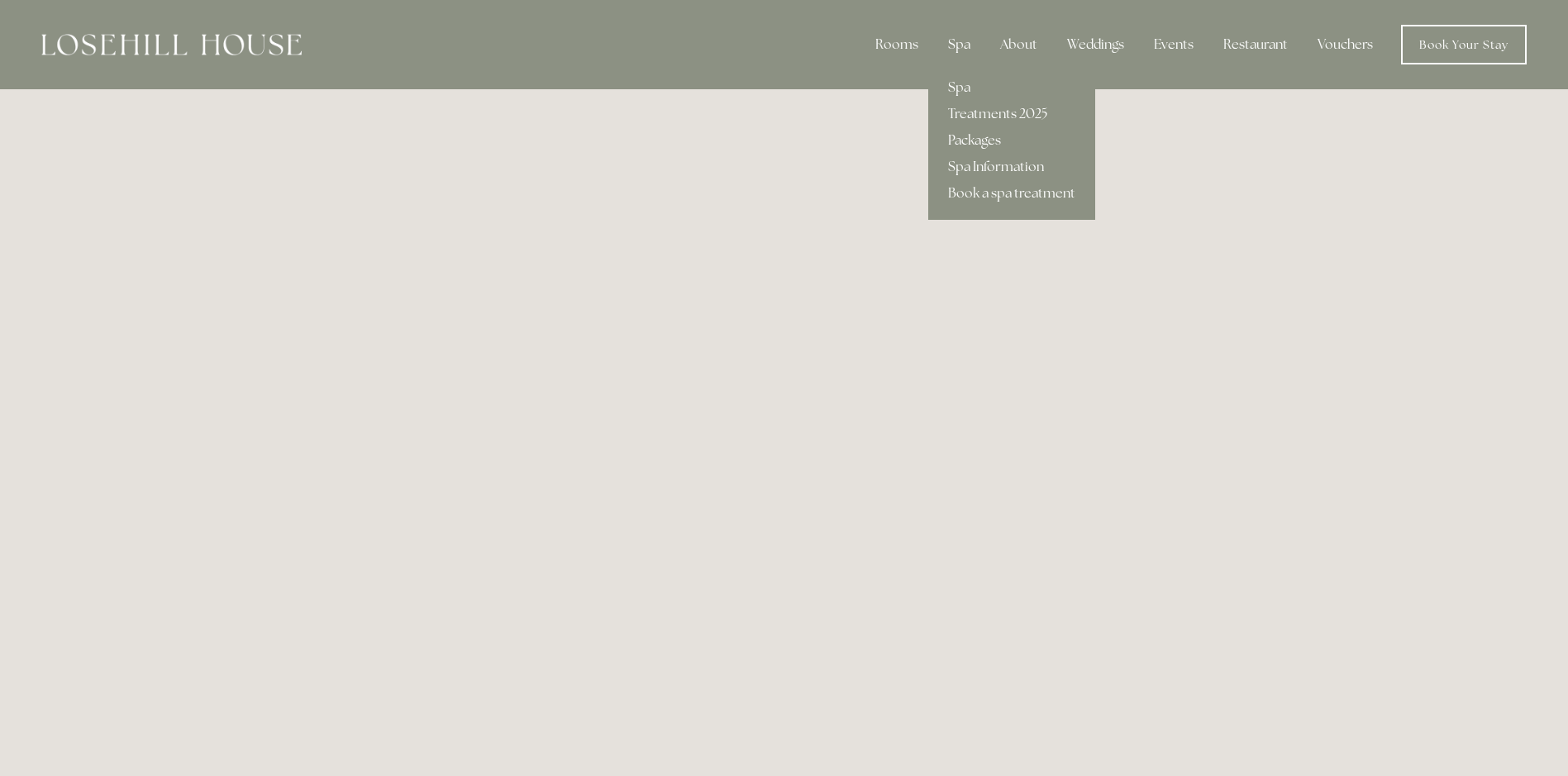
click at [986, 133] on link "Packages" at bounding box center [1011, 140] width 167 height 26
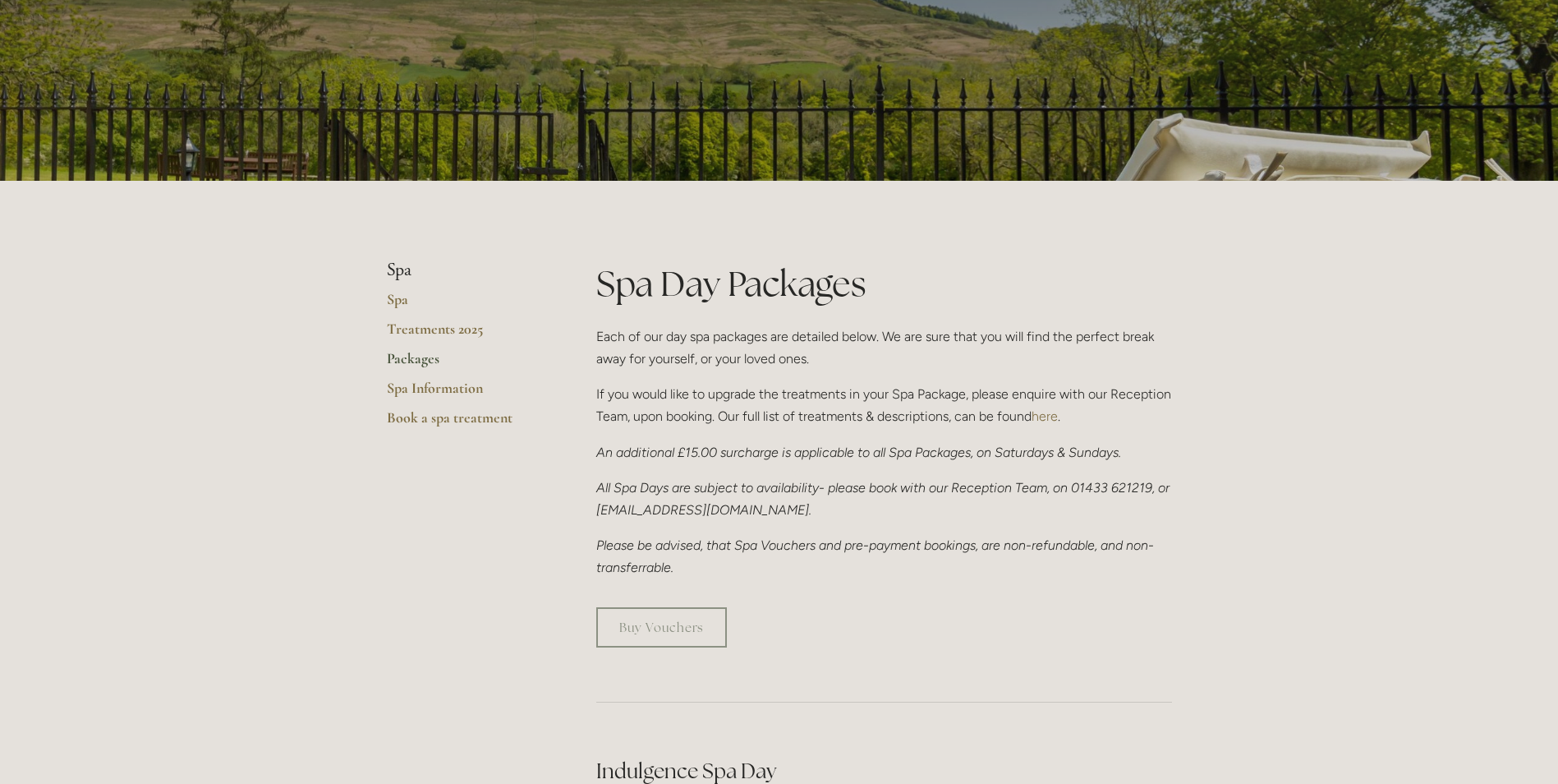
scroll to position [83, 0]
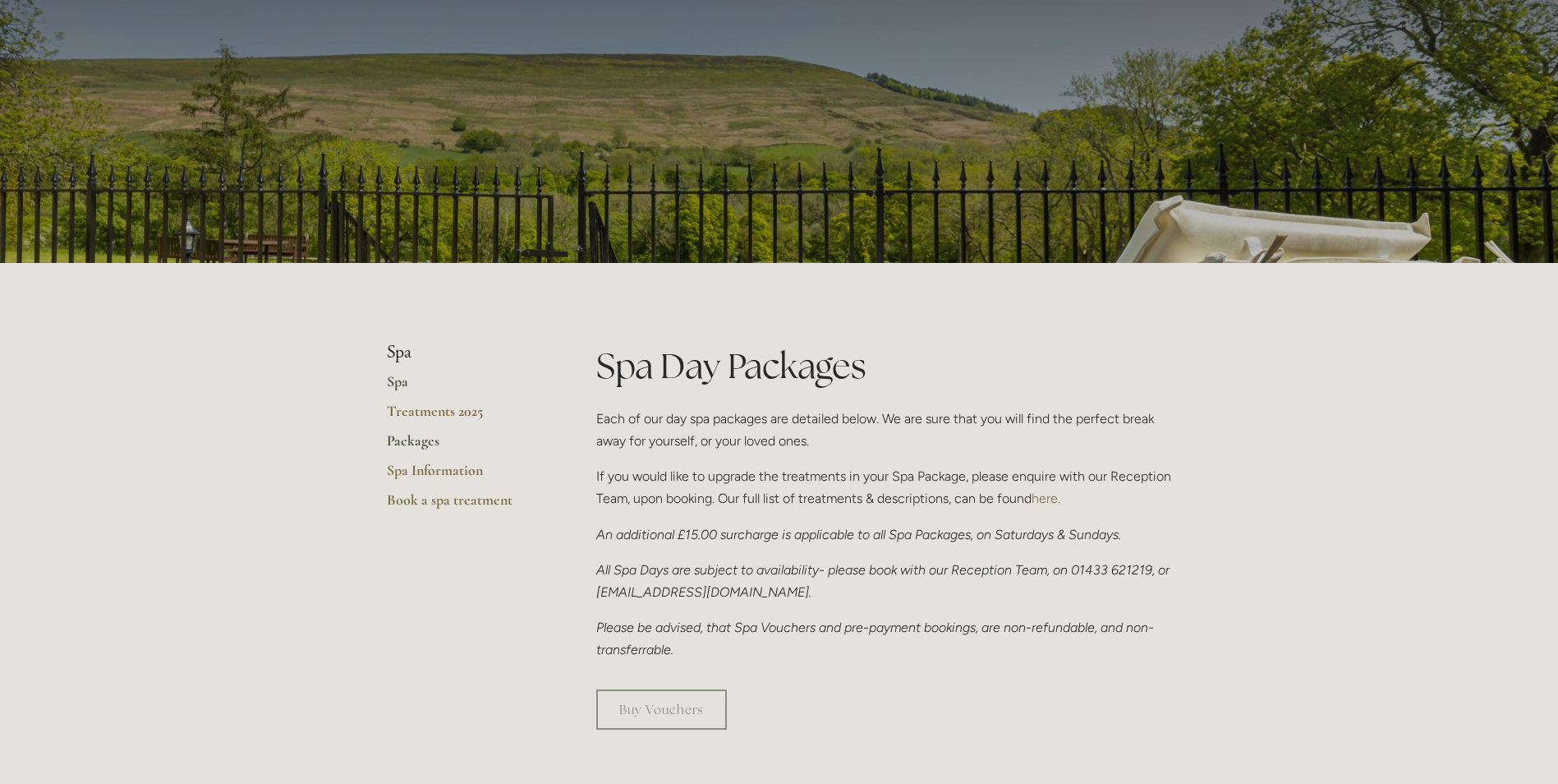
click at [406, 383] on link "Spa" at bounding box center [465, 387] width 157 height 30
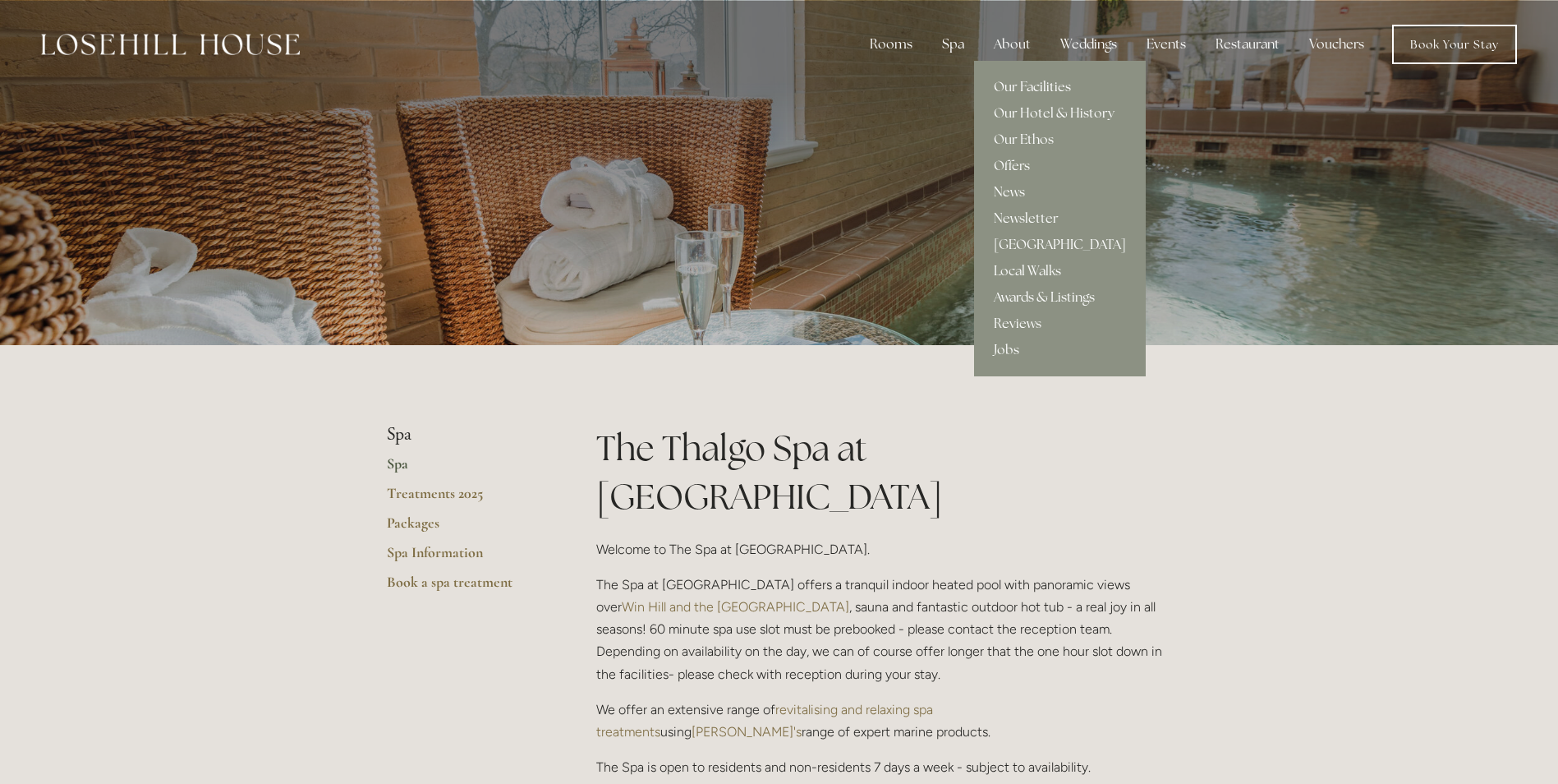
click at [1019, 77] on link "Our Facilities" at bounding box center [1060, 87] width 172 height 26
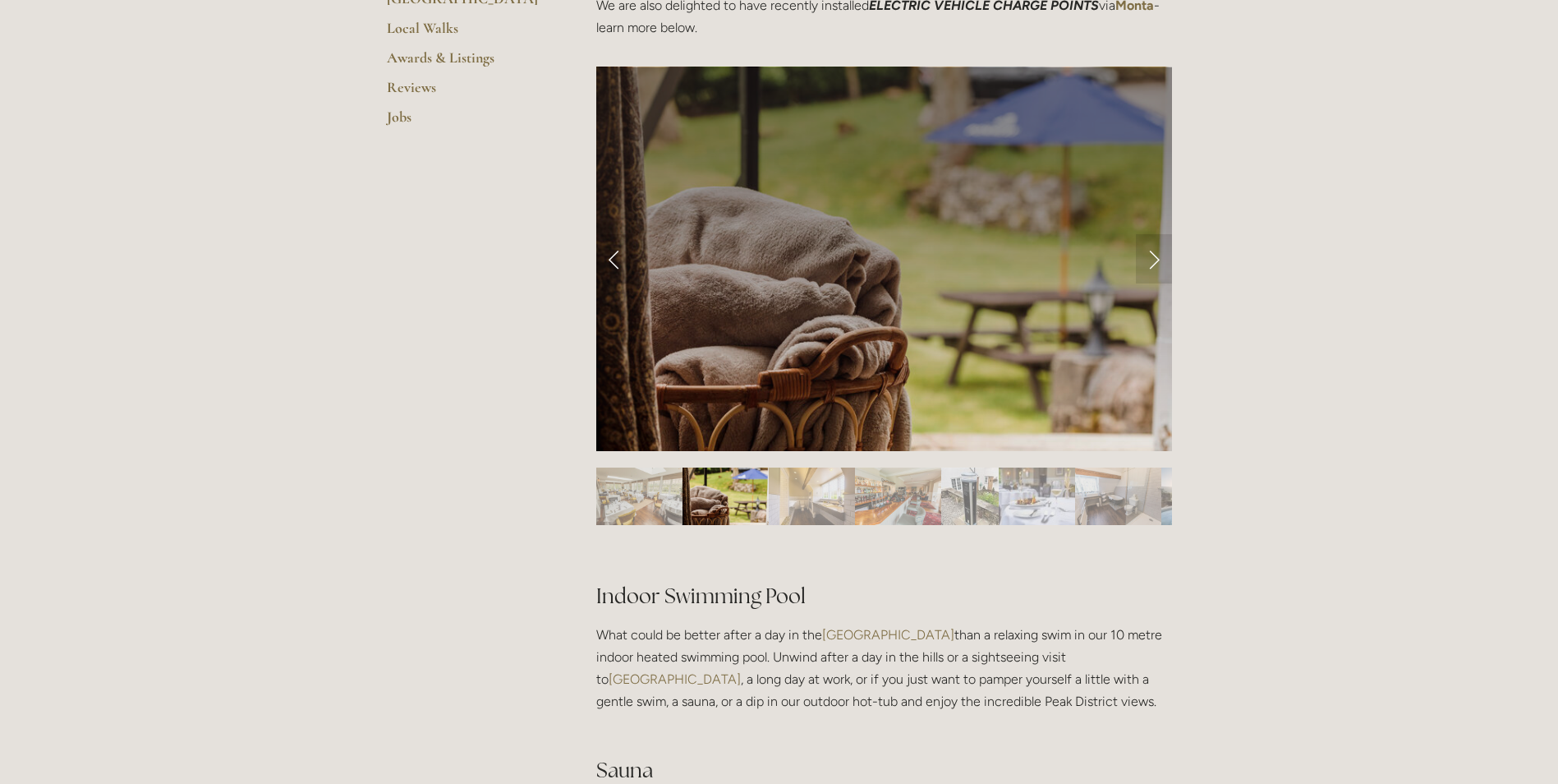
scroll to position [657, 0]
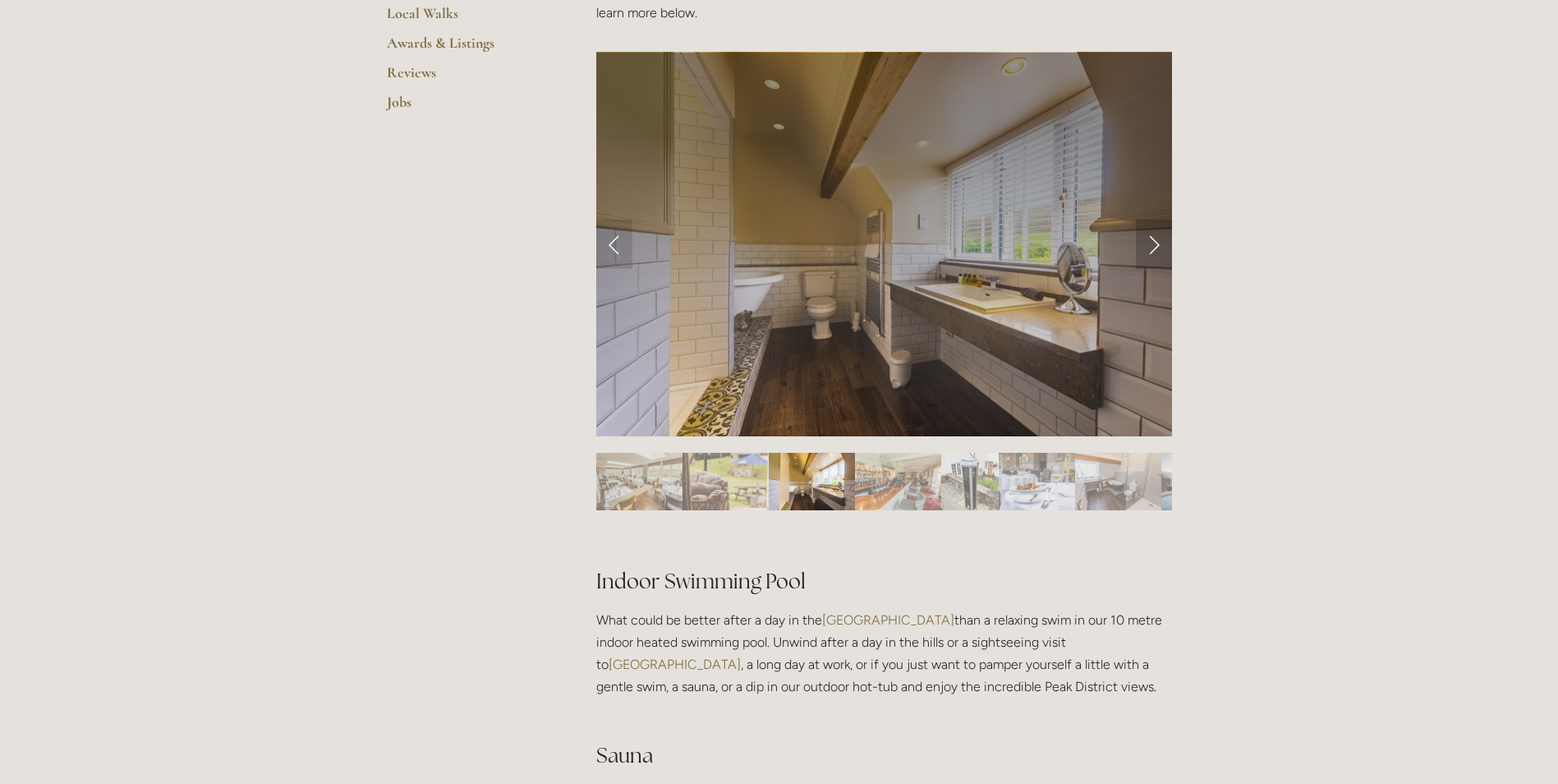
click at [1144, 251] on link "Next Slide" at bounding box center [1153, 243] width 36 height 49
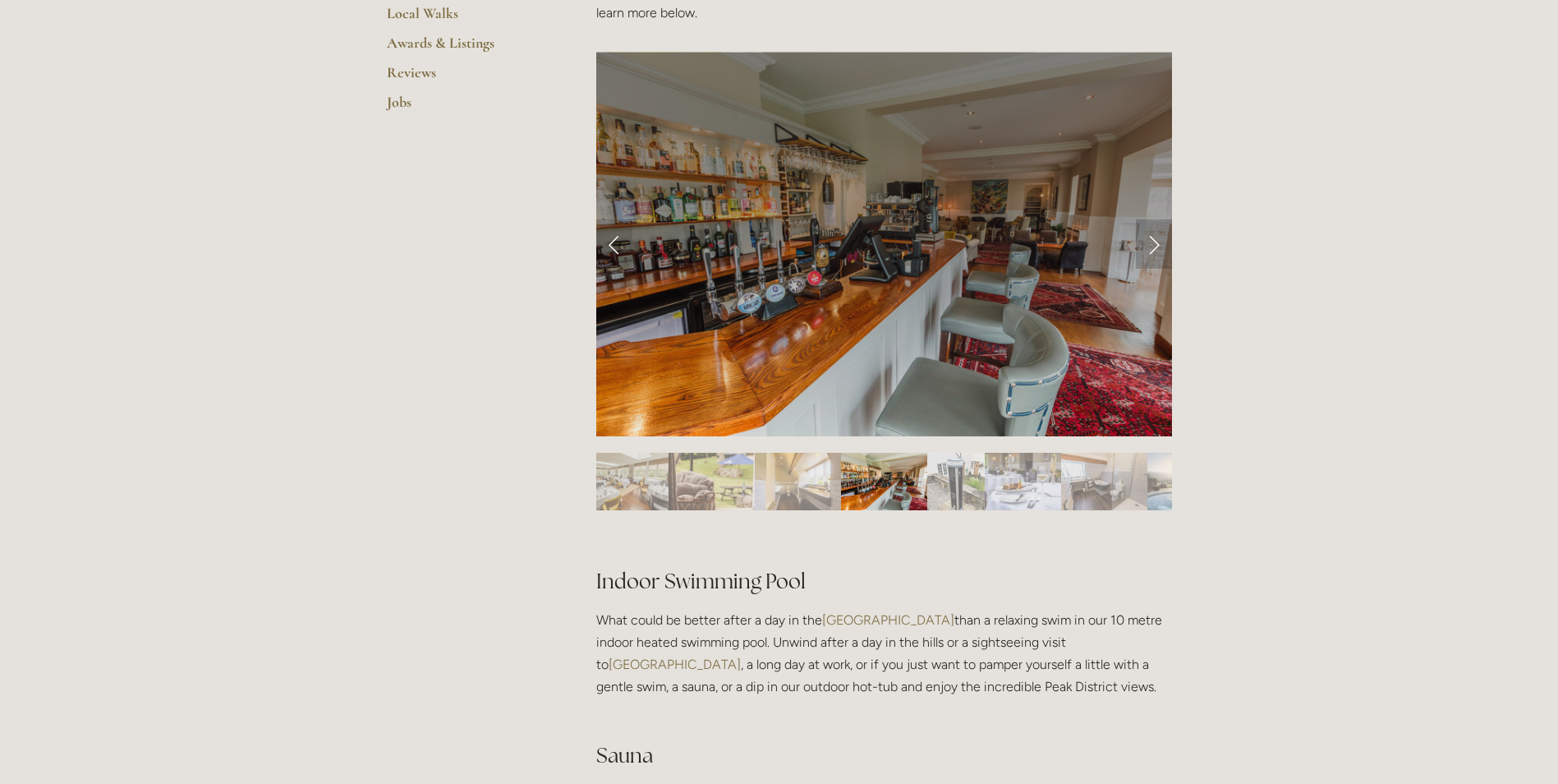
click at [1144, 251] on link "Next Slide" at bounding box center [1153, 243] width 36 height 49
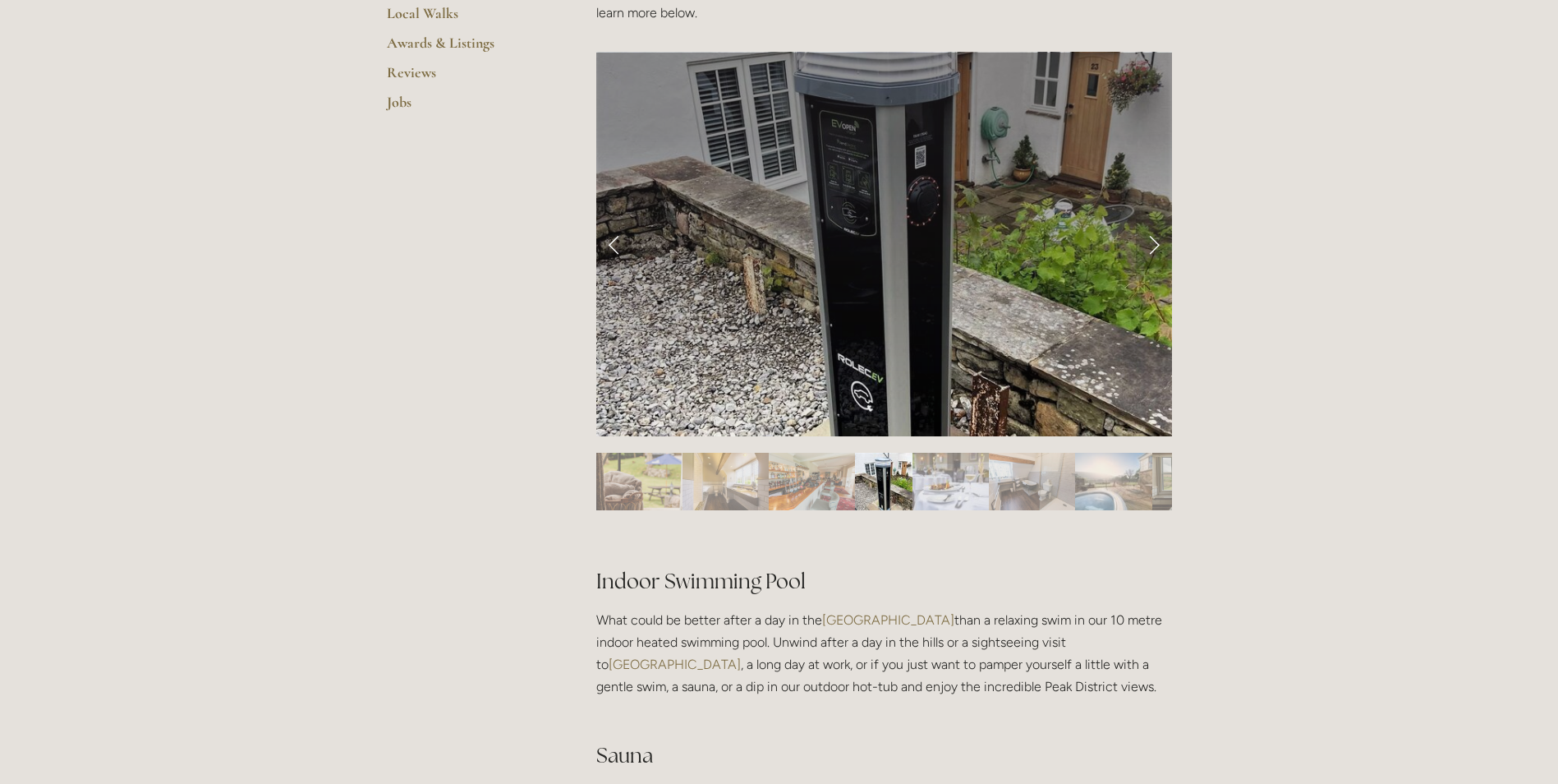
click at [1144, 251] on link "Next Slide" at bounding box center [1153, 243] width 36 height 49
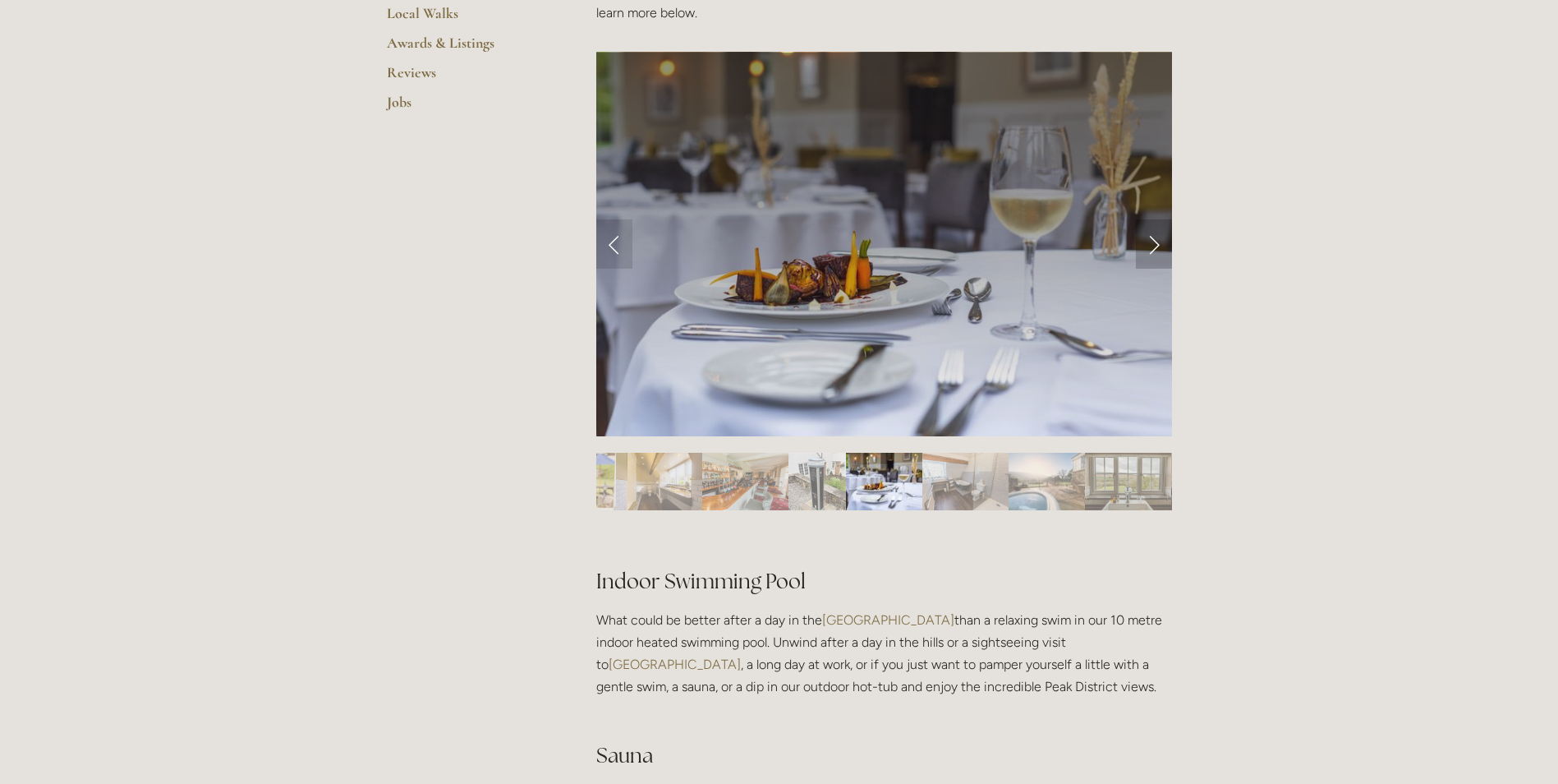
click at [1144, 251] on link "Next Slide" at bounding box center [1153, 243] width 36 height 49
click at [1156, 245] on link "Next Slide" at bounding box center [1153, 243] width 36 height 49
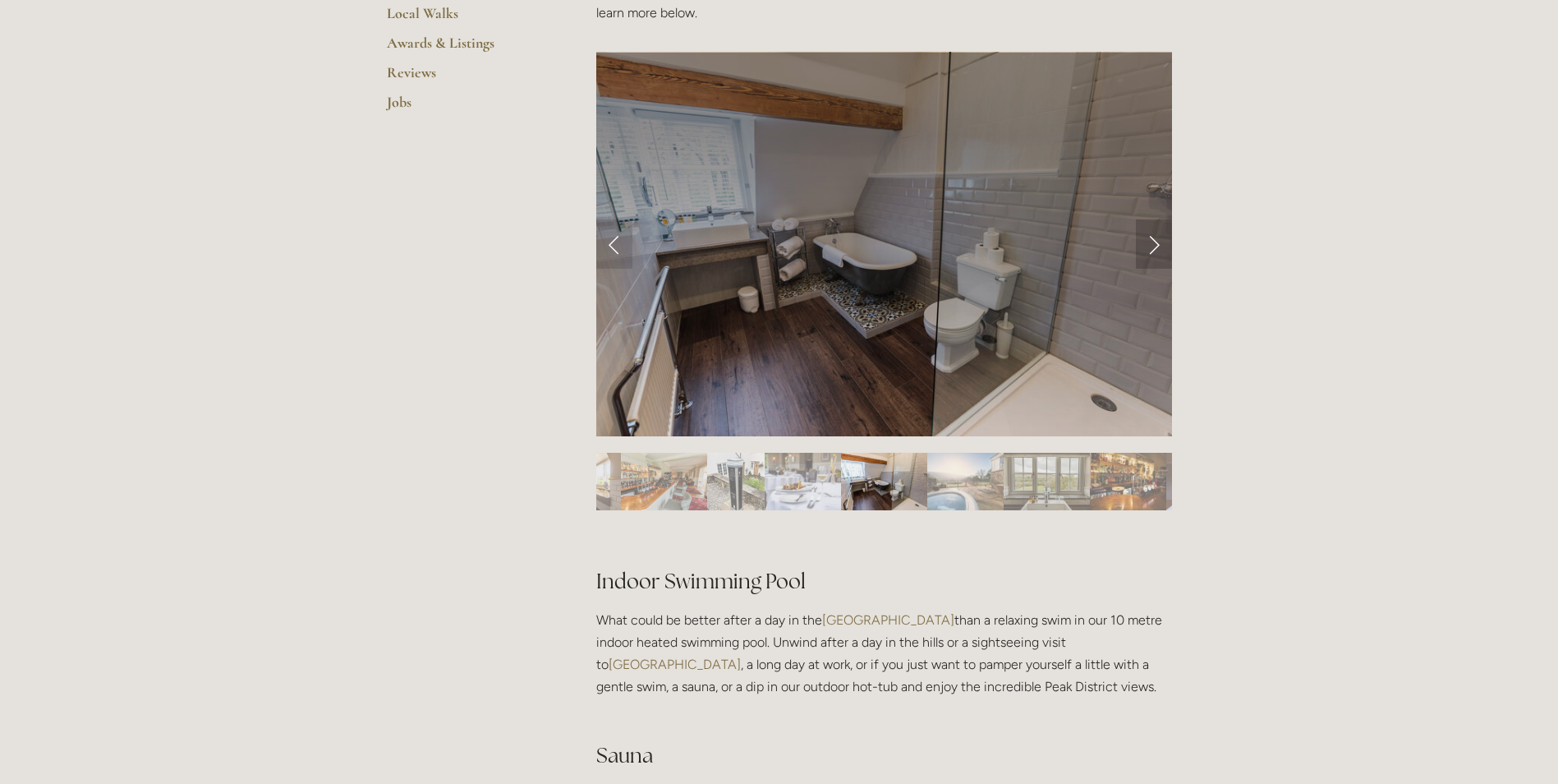
click at [1156, 244] on link "Next Slide" at bounding box center [1153, 243] width 36 height 49
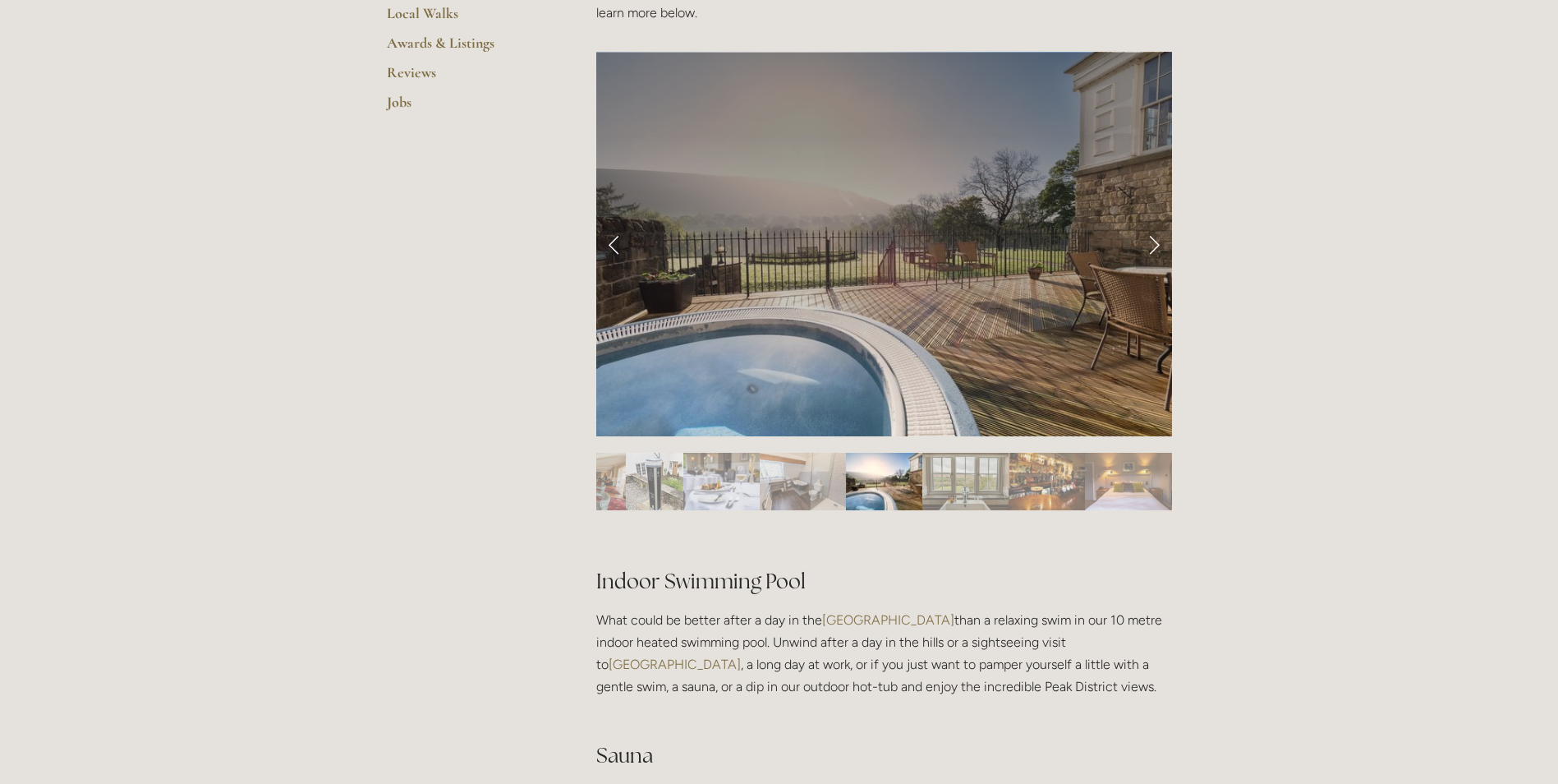
click at [1156, 244] on link "Next Slide" at bounding box center [1153, 243] width 36 height 49
click at [1158, 249] on link "Next Slide" at bounding box center [1153, 243] width 36 height 49
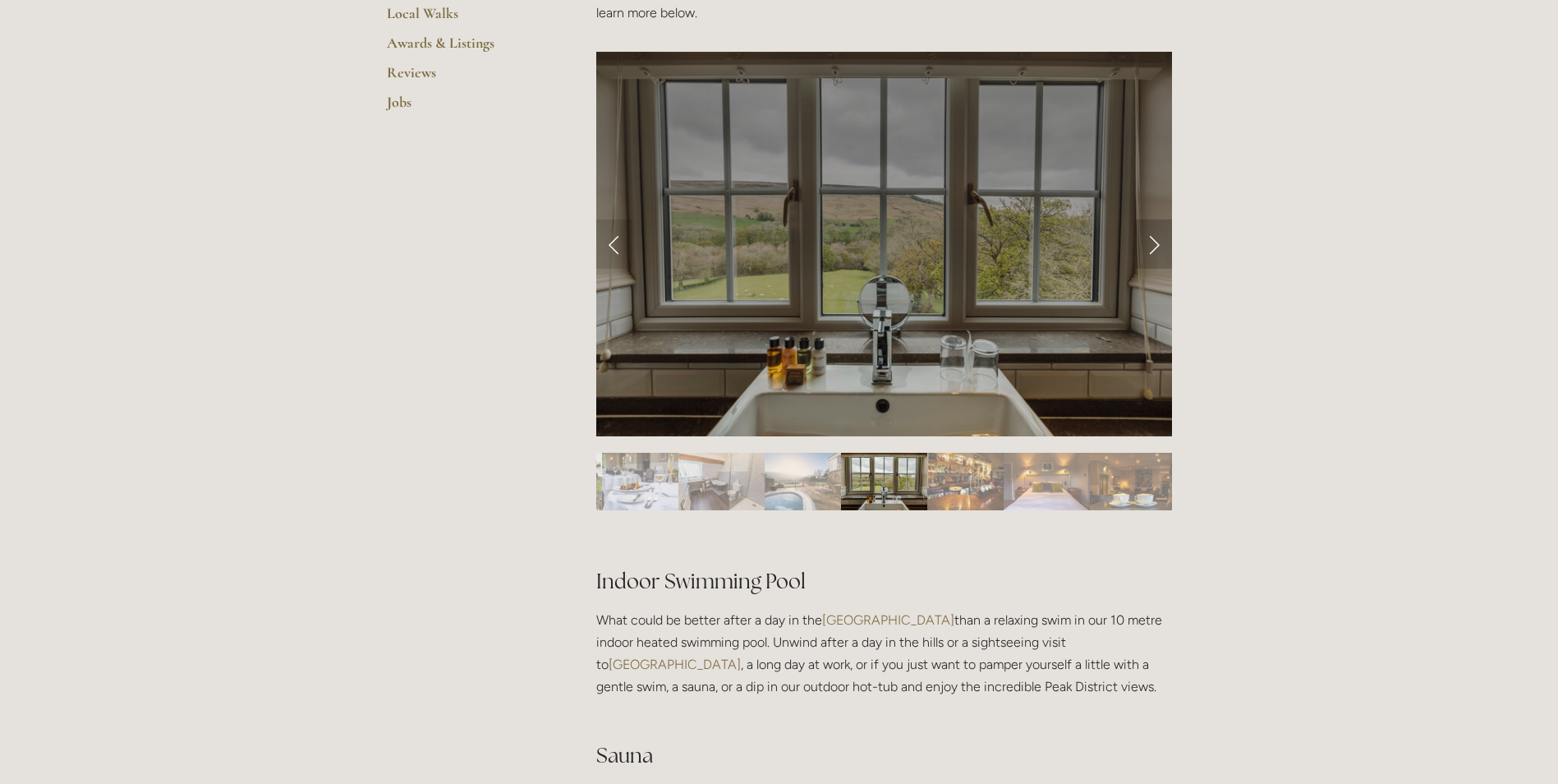
click at [1156, 248] on link "Next Slide" at bounding box center [1153, 243] width 36 height 49
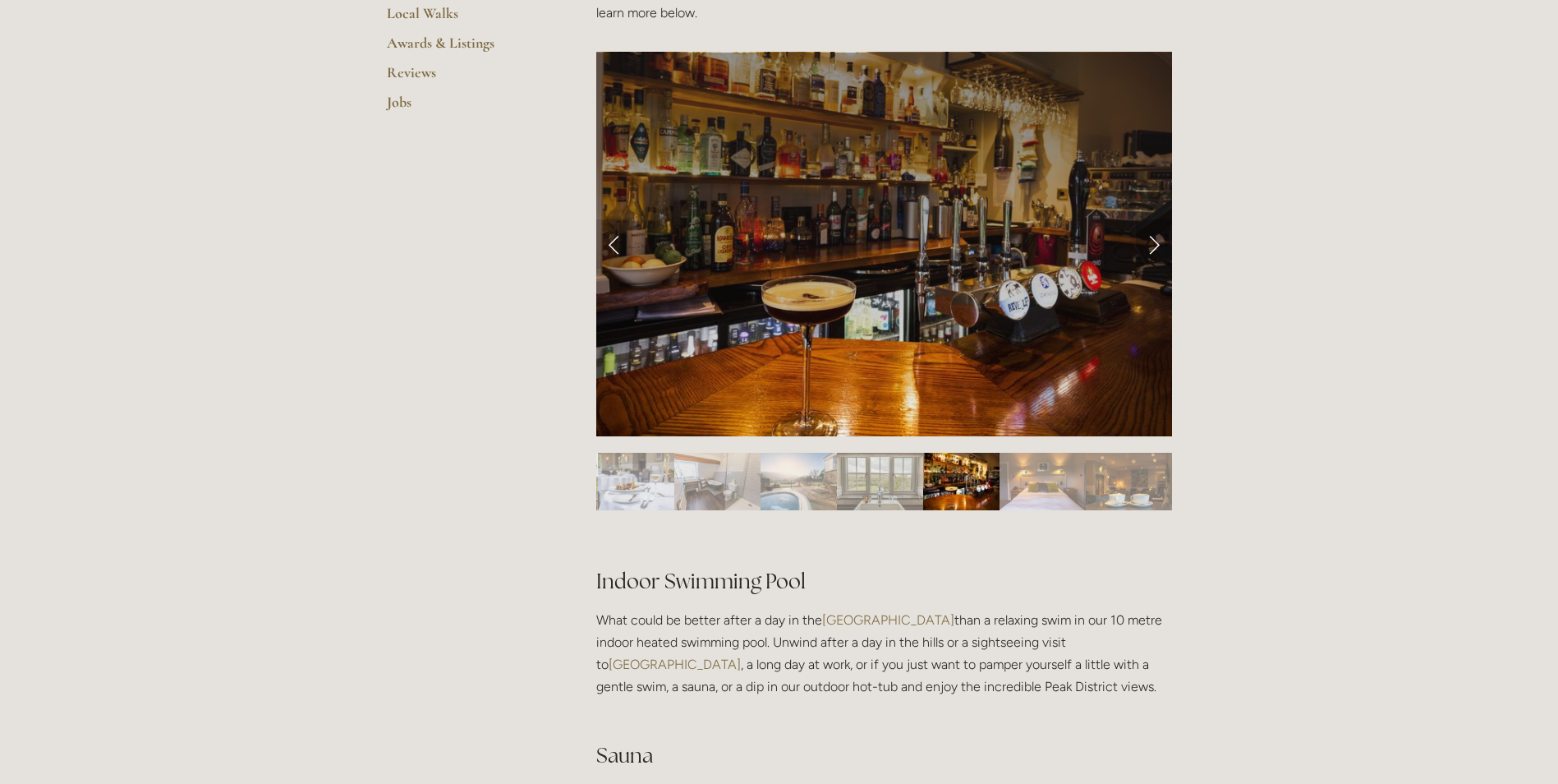
click at [1156, 248] on link "Next Slide" at bounding box center [1153, 243] width 36 height 49
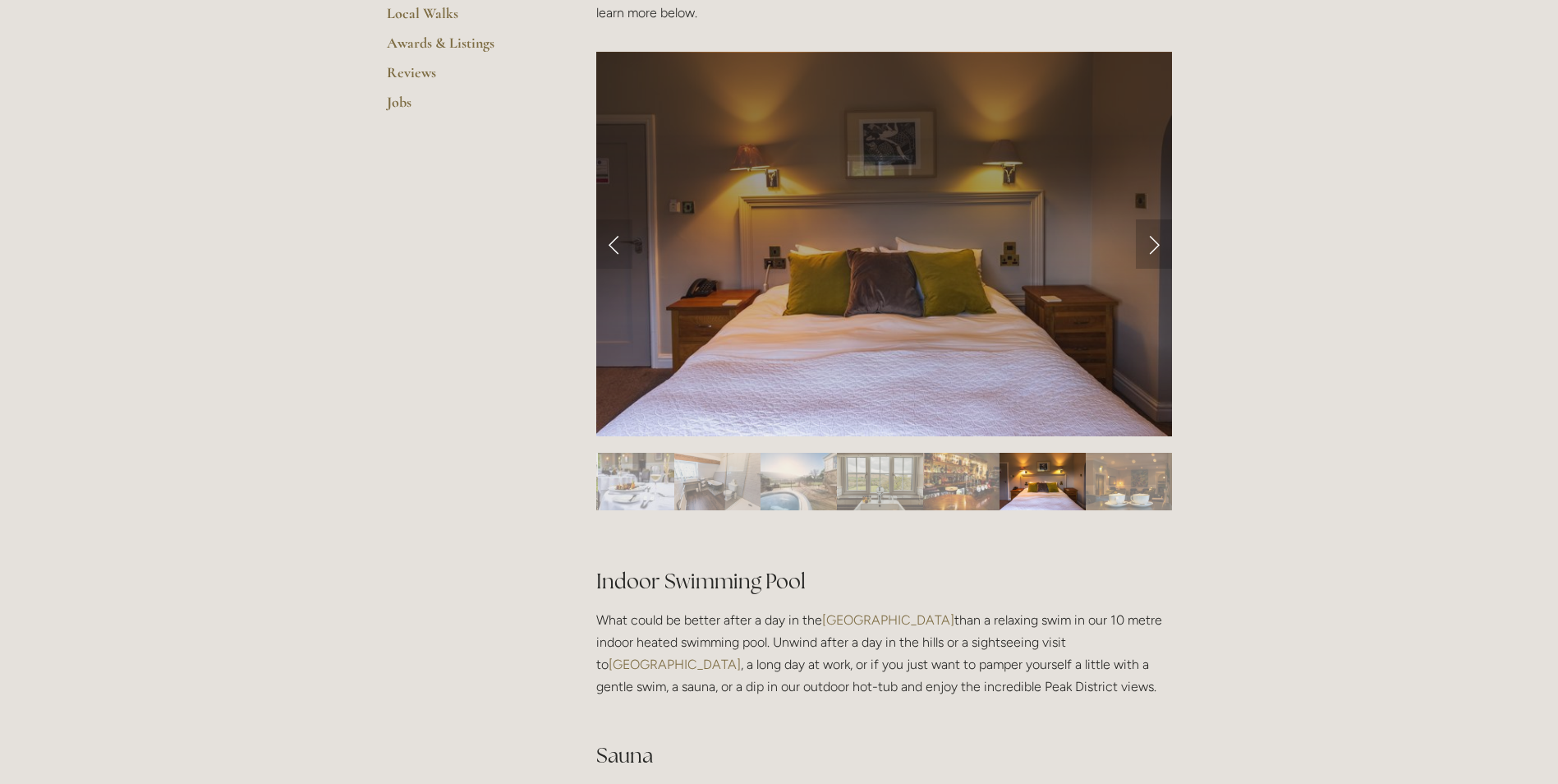
click at [1156, 248] on link "Next Slide" at bounding box center [1153, 243] width 36 height 49
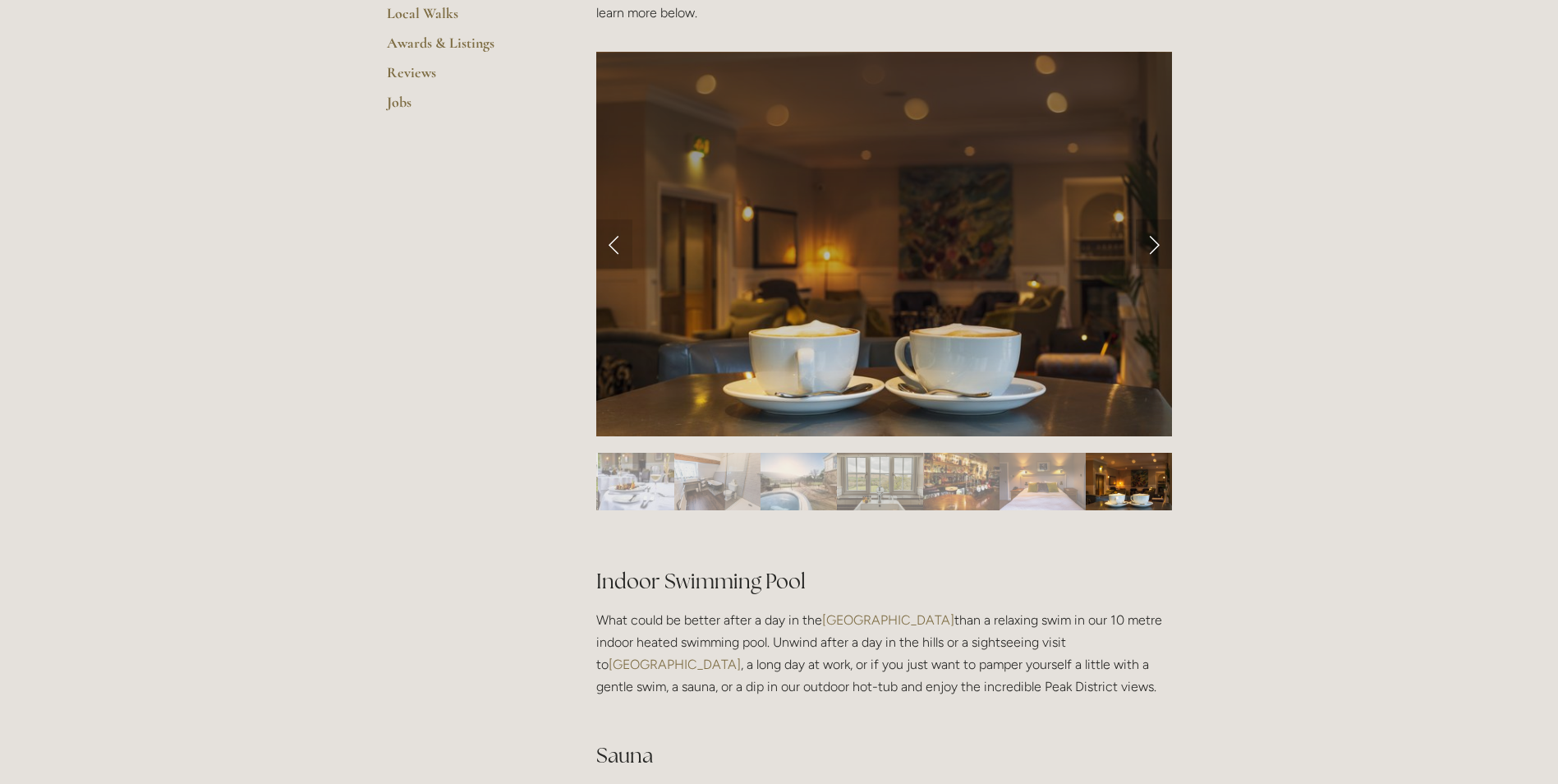
click at [1156, 248] on link "Next Slide" at bounding box center [1153, 243] width 36 height 49
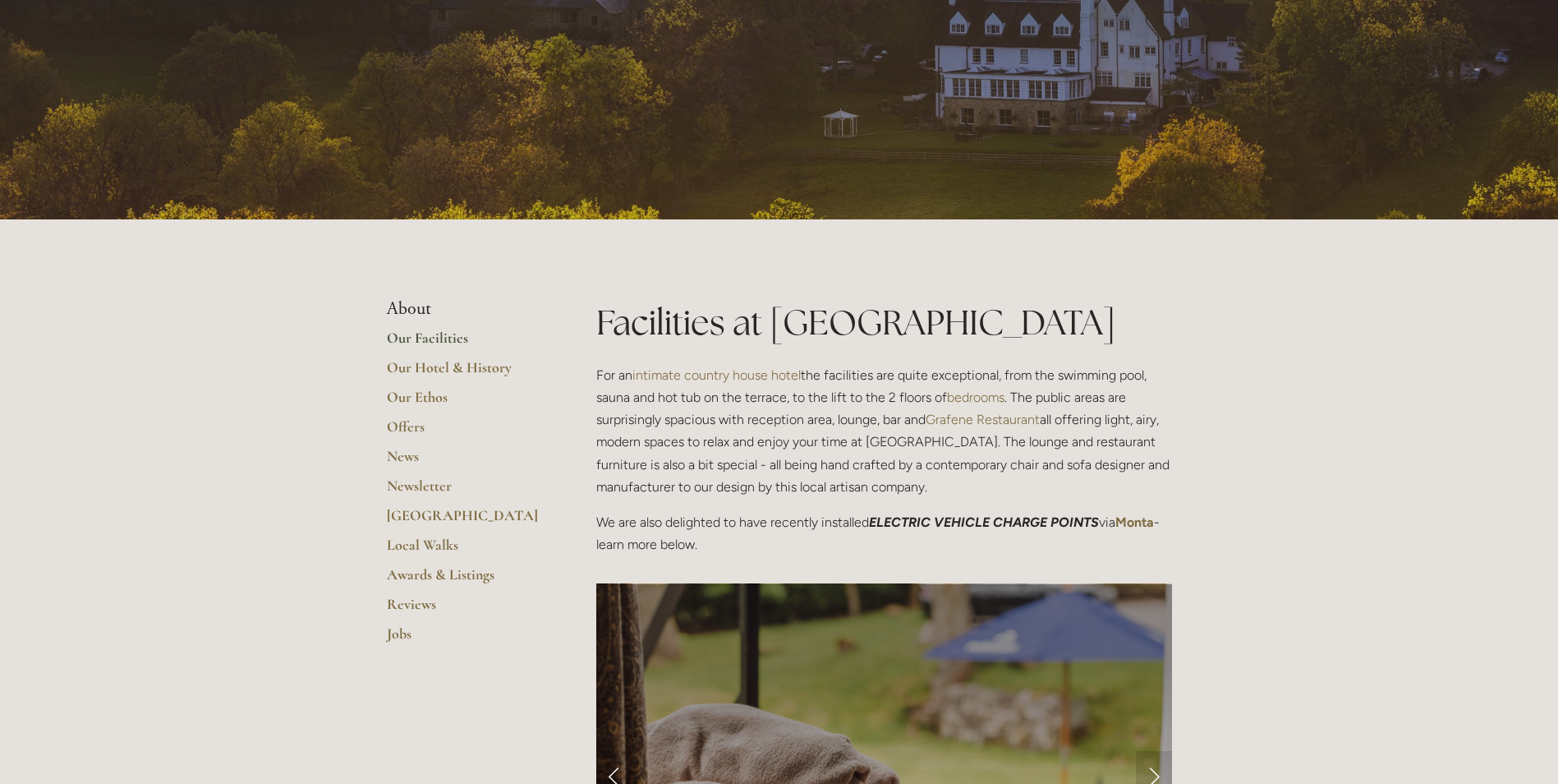
scroll to position [0, 0]
